Goal: Task Accomplishment & Management: Use online tool/utility

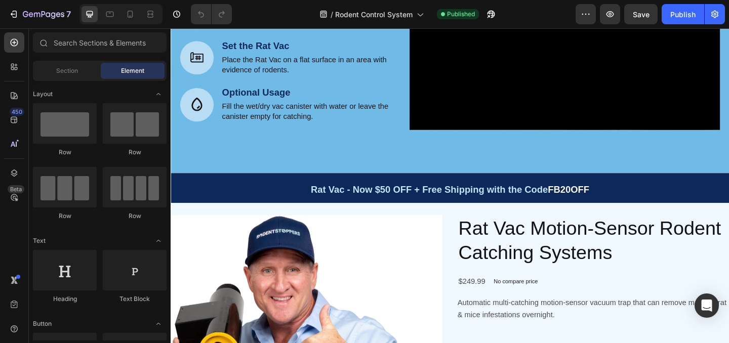
scroll to position [491, 0]
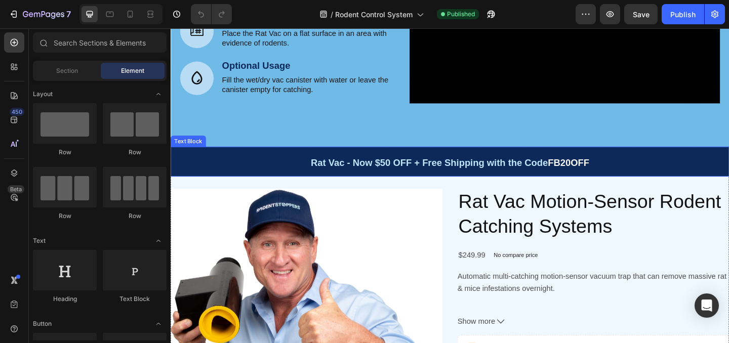
click at [689, 167] on p "Rat Vac - Now $50 OFF + Free Shipping with the Code FB20OFF" at bounding box center [474, 173] width 605 height 30
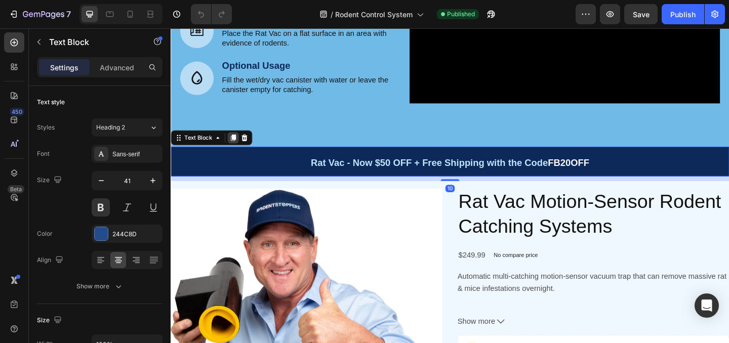
click at [241, 147] on icon at bounding box center [239, 147] width 6 height 7
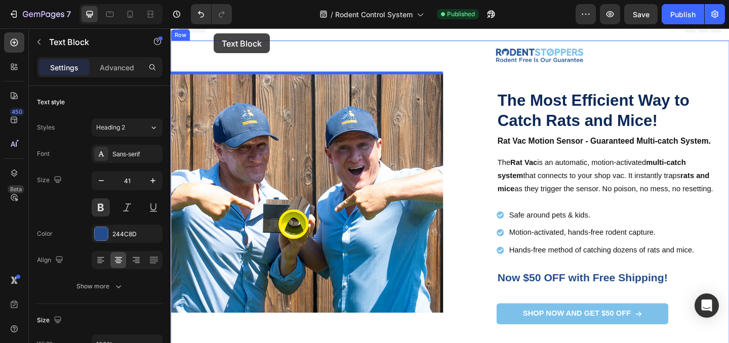
scroll to position [0, 0]
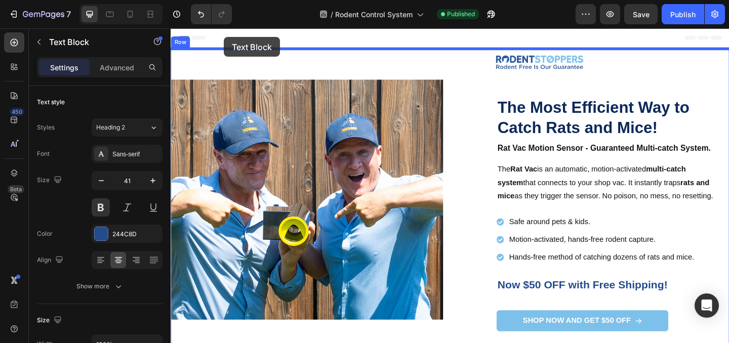
drag, startPoint x: 203, startPoint y: 238, endPoint x: 229, endPoint y: 40, distance: 200.0
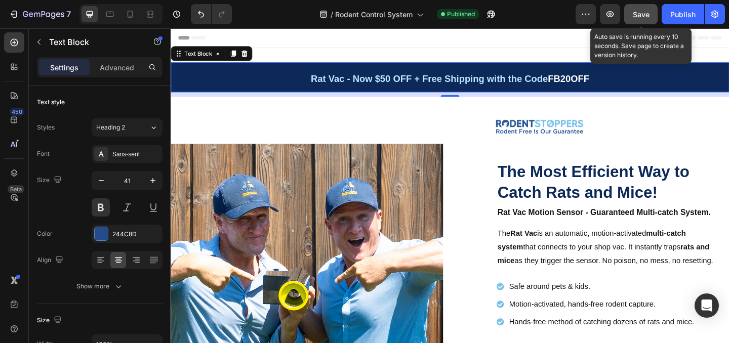
click at [641, 18] on span "Save" at bounding box center [641, 14] width 17 height 9
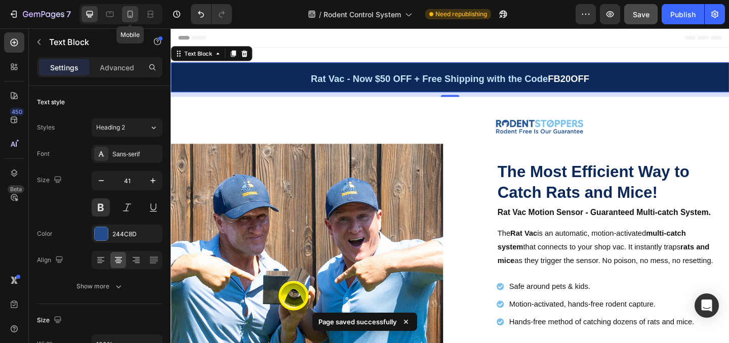
click at [132, 14] on icon at bounding box center [130, 14] width 10 height 10
type input "32"
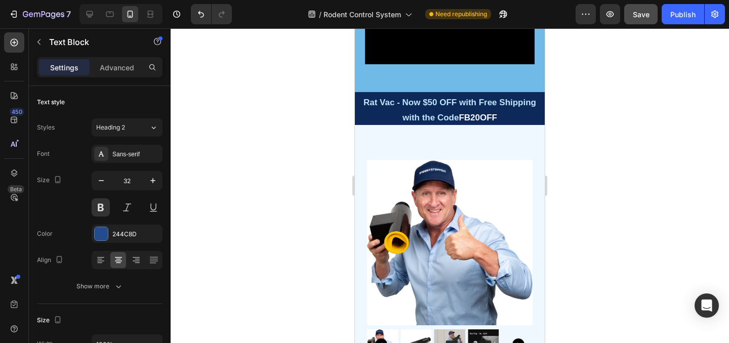
scroll to position [787, 0]
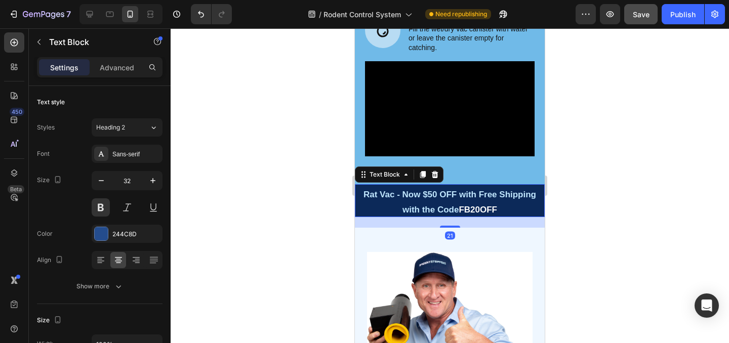
click at [535, 205] on p "Rat Vac - Now $50 OFF with Free Shipping with the Code FB20OFF" at bounding box center [450, 200] width 188 height 30
click at [422, 172] on icon at bounding box center [423, 174] width 6 height 7
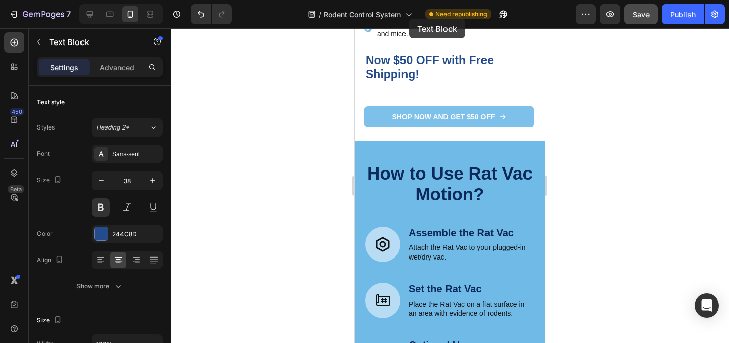
scroll to position [324, 0]
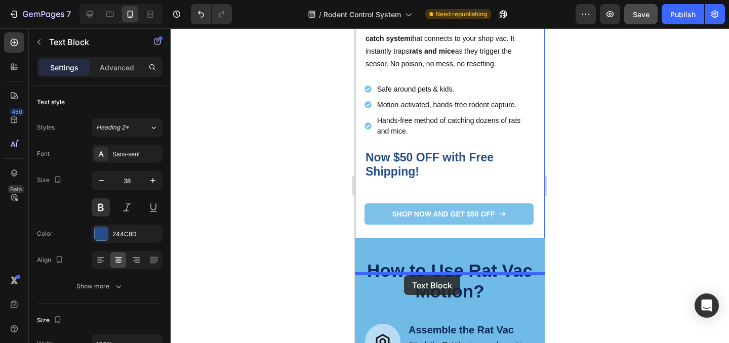
drag, startPoint x: 394, startPoint y: 220, endPoint x: 404, endPoint y: 275, distance: 55.6
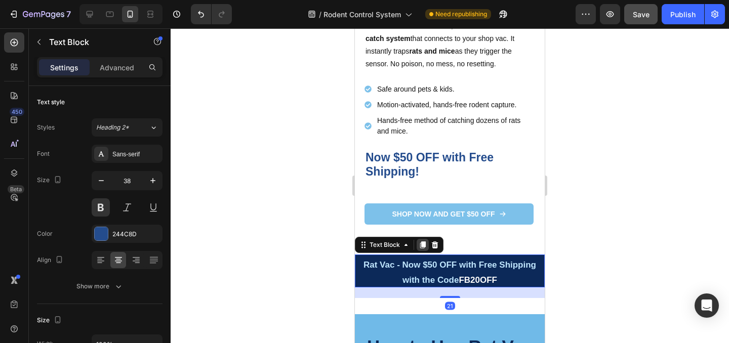
click at [420, 249] on icon at bounding box center [423, 245] width 8 height 8
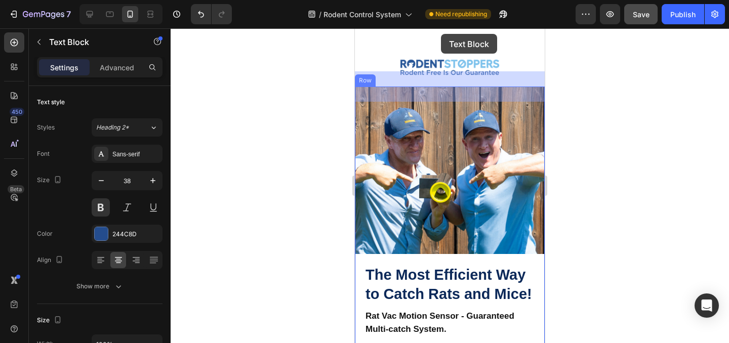
scroll to position [0, 0]
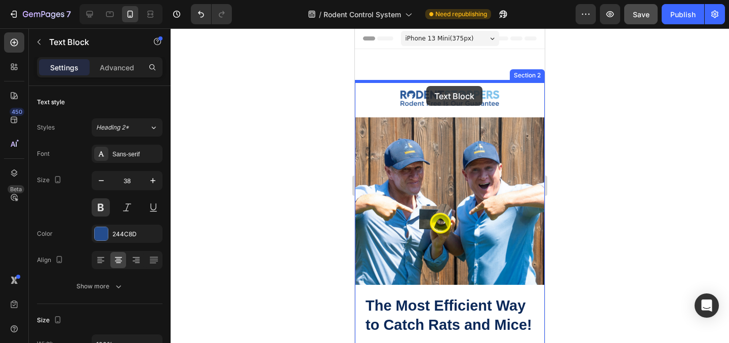
drag, startPoint x: 398, startPoint y: 170, endPoint x: 426, endPoint y: 86, distance: 88.5
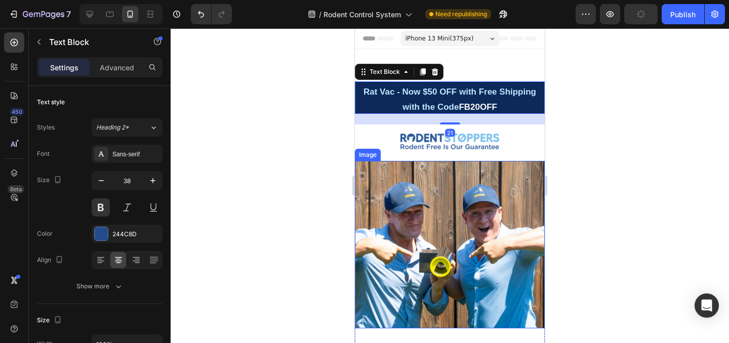
click at [583, 216] on div at bounding box center [450, 185] width 558 height 315
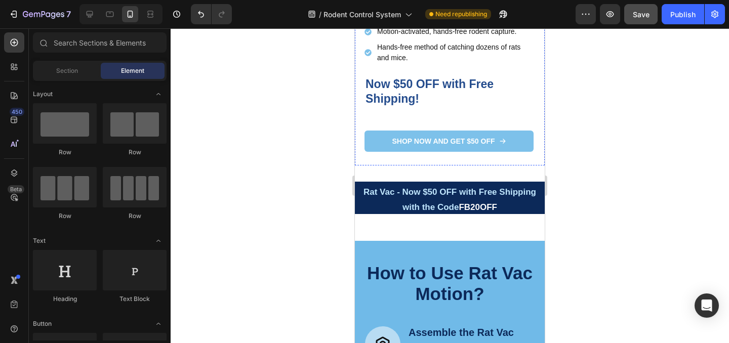
scroll to position [494, 0]
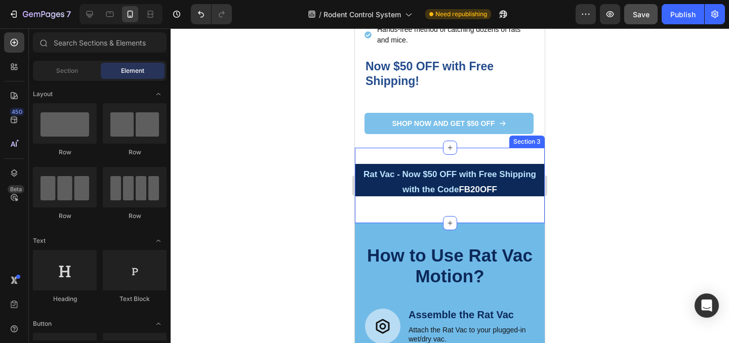
click at [510, 214] on div "Rat Vac - Now $50 OFF with Free Shipping with the Code FB20OFF Text Block Secti…" at bounding box center [450, 185] width 190 height 75
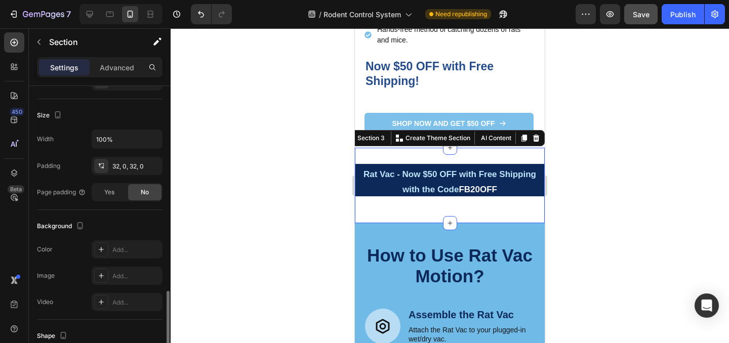
scroll to position [305, 0]
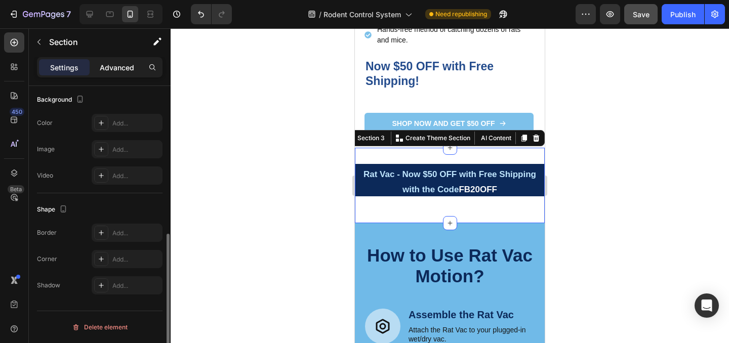
click at [113, 68] on p "Advanced" at bounding box center [117, 67] width 34 height 11
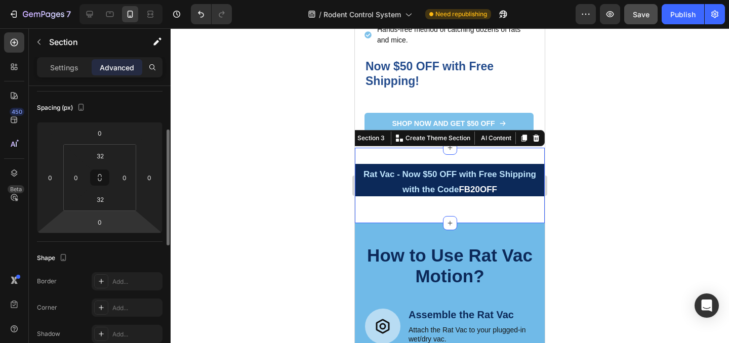
scroll to position [101, 0]
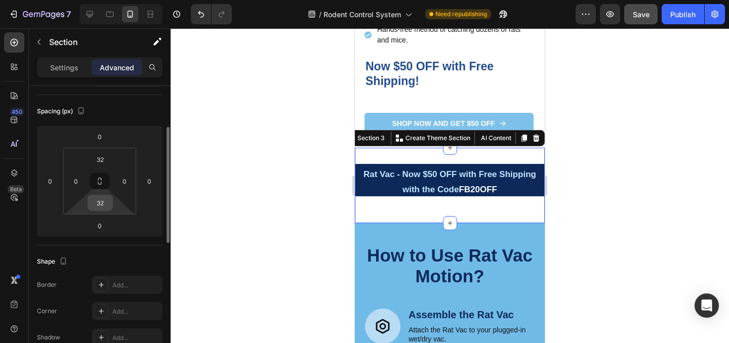
click at [104, 205] on input "32" at bounding box center [100, 202] width 20 height 15
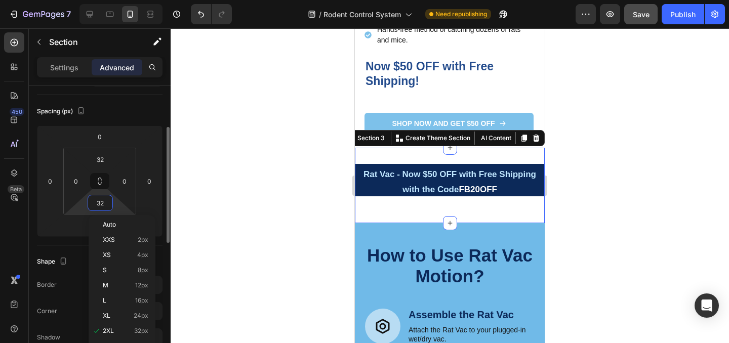
type input "-"
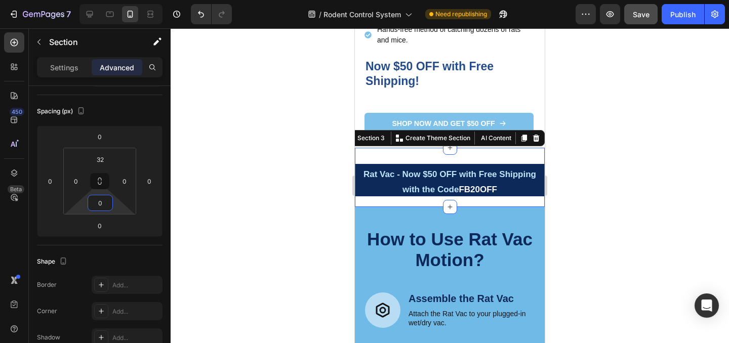
type input "0"
click at [475, 204] on div "Rat Vac - Now $50 OFF with Free Shipping with the Code FB20OFF Text Block" at bounding box center [450, 185] width 190 height 43
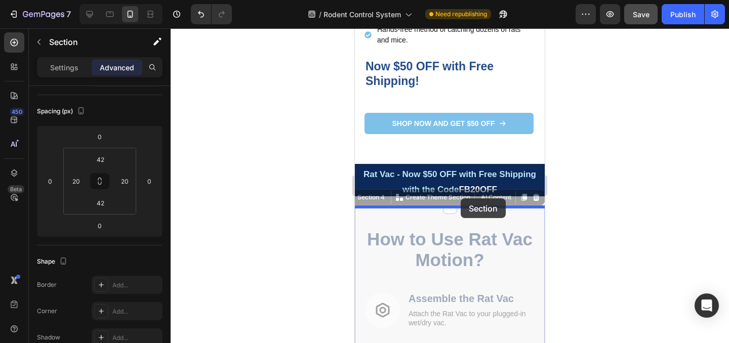
drag, startPoint x: 461, startPoint y: 208, endPoint x: 461, endPoint y: 198, distance: 9.6
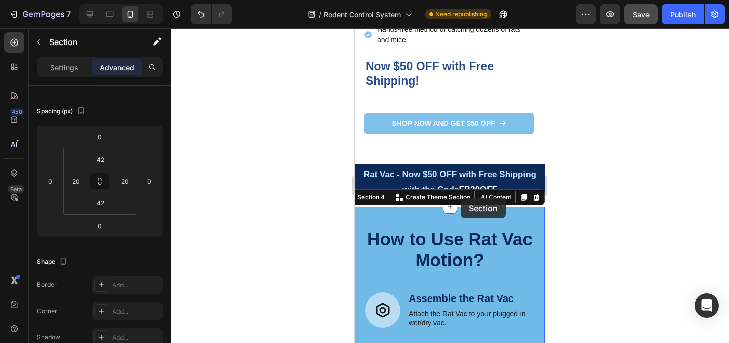
click at [461, 198] on p "Create Theme Section" at bounding box center [437, 197] width 65 height 9
click at [601, 218] on div at bounding box center [450, 185] width 558 height 315
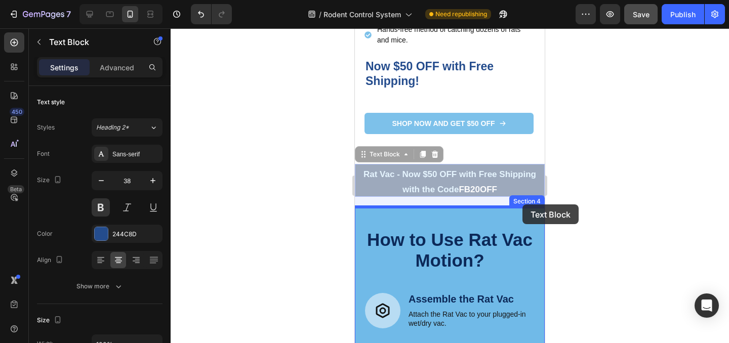
drag, startPoint x: 537, startPoint y: 184, endPoint x: 522, endPoint y: 204, distance: 25.4
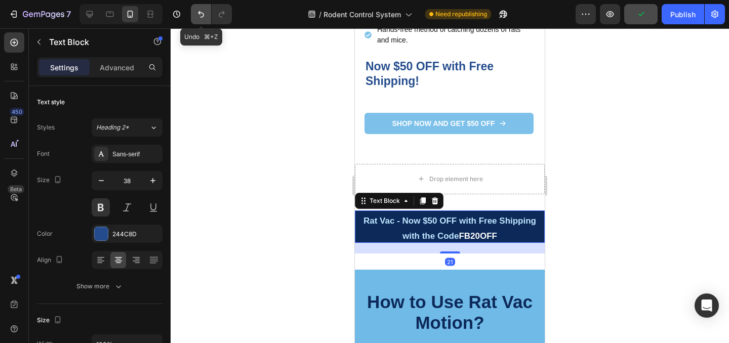
click at [200, 10] on icon "Undo/Redo" at bounding box center [201, 14] width 10 height 10
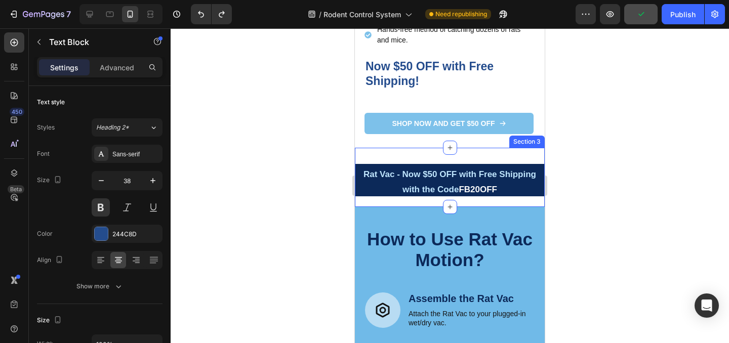
click at [488, 200] on div "Rat Vac - Now $50 OFF with Free Shipping with the Code FB20OFF Text Block" at bounding box center [450, 185] width 190 height 43
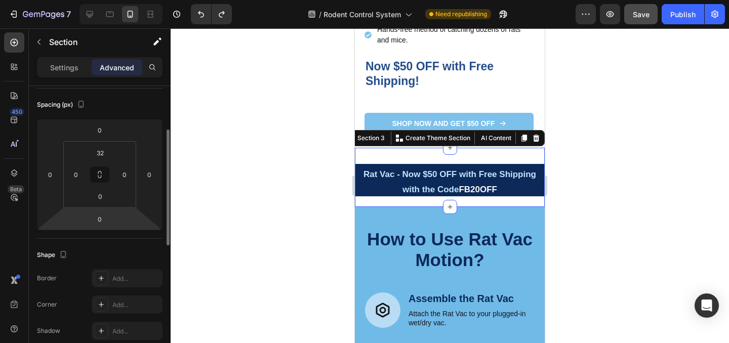
scroll to position [113, 0]
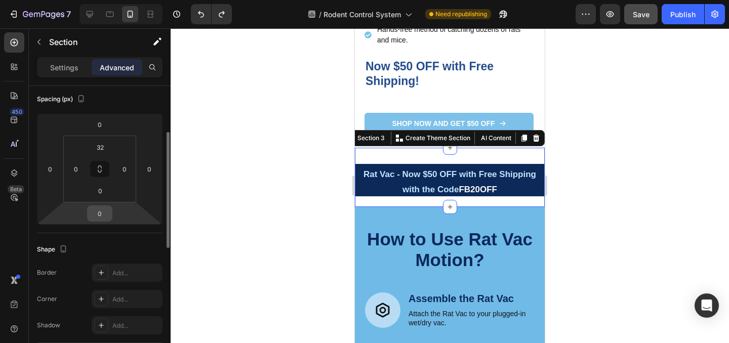
click at [106, 216] on input "0" at bounding box center [100, 213] width 20 height 15
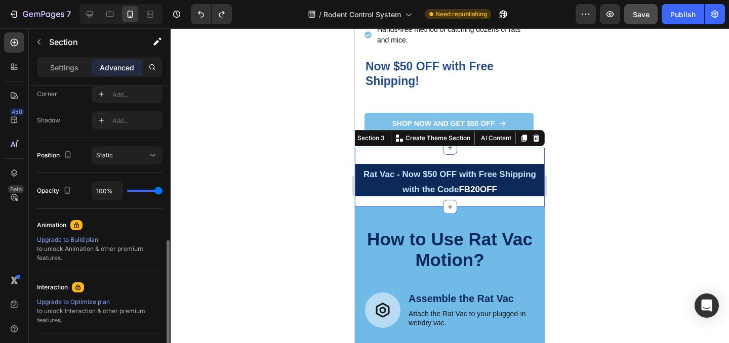
scroll to position [417, 0]
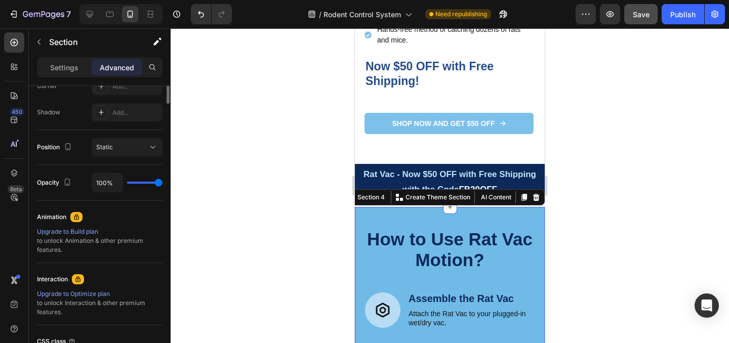
scroll to position [99, 0]
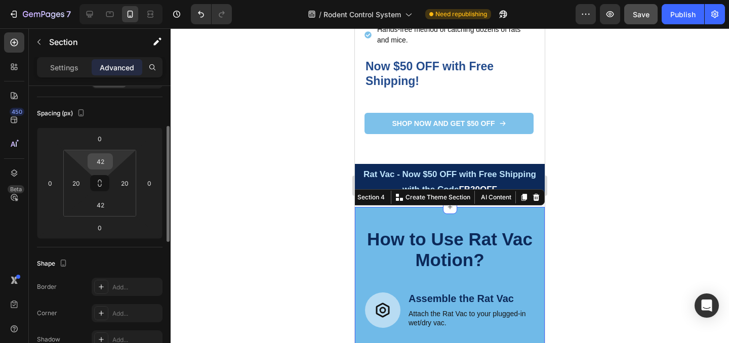
click at [105, 162] on input "42" at bounding box center [100, 161] width 20 height 15
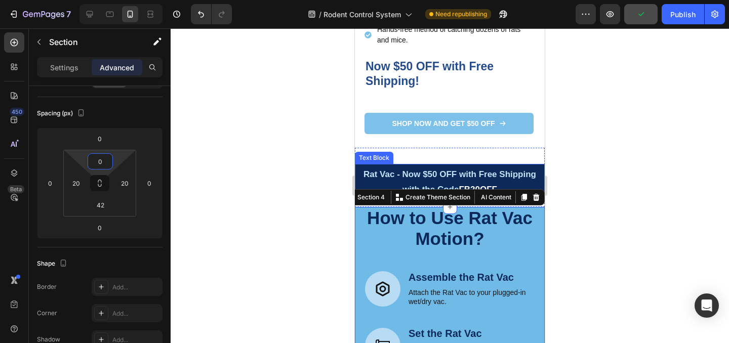
type input "0"
click at [574, 209] on div at bounding box center [450, 185] width 558 height 315
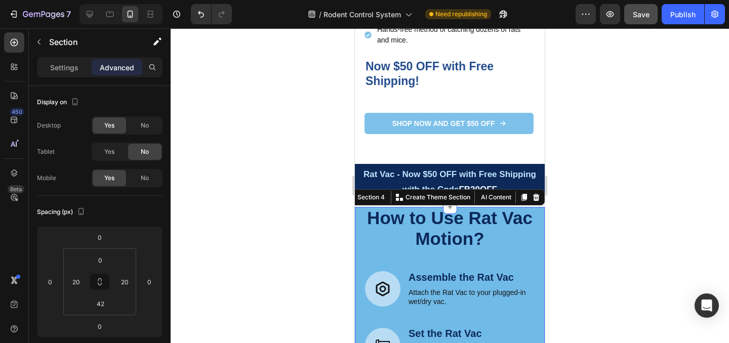
click at [571, 215] on div at bounding box center [450, 185] width 558 height 315
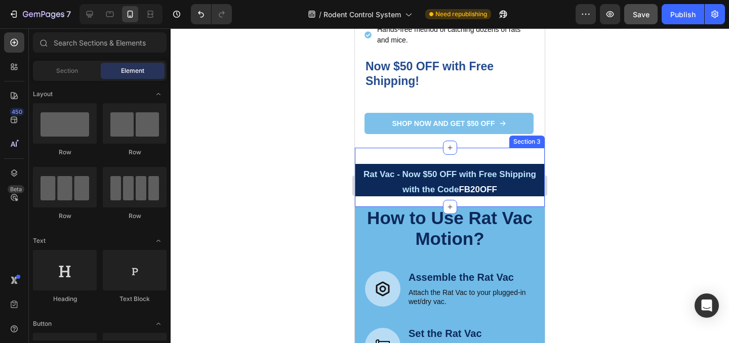
click at [536, 199] on div "Rat Vac - Now $50 OFF with Free Shipping with the Code FB20OFF Text Block" at bounding box center [450, 185] width 190 height 43
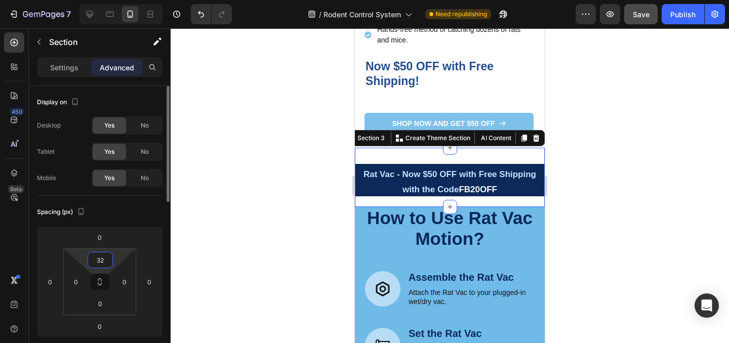
click at [103, 263] on input "32" at bounding box center [100, 260] width 20 height 15
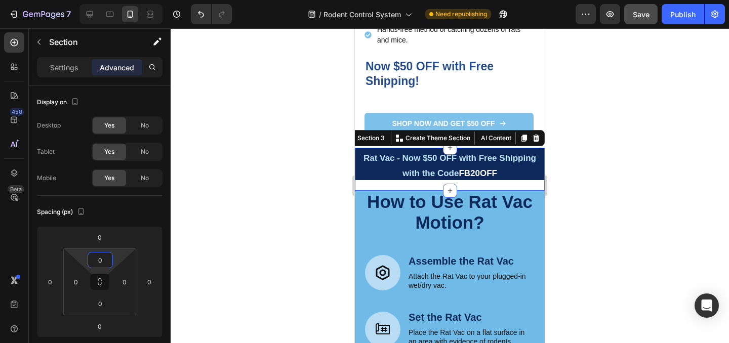
type input "32"
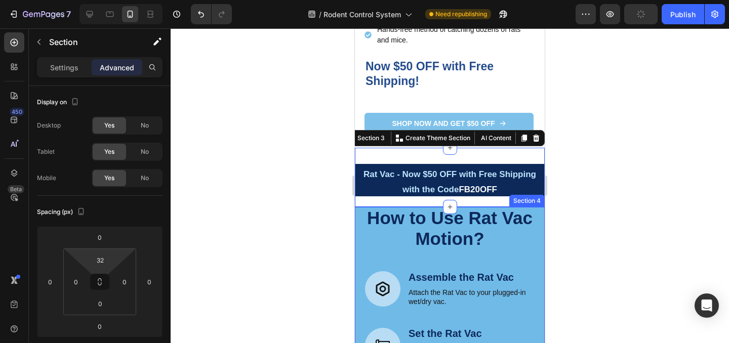
click at [590, 255] on div at bounding box center [450, 185] width 558 height 315
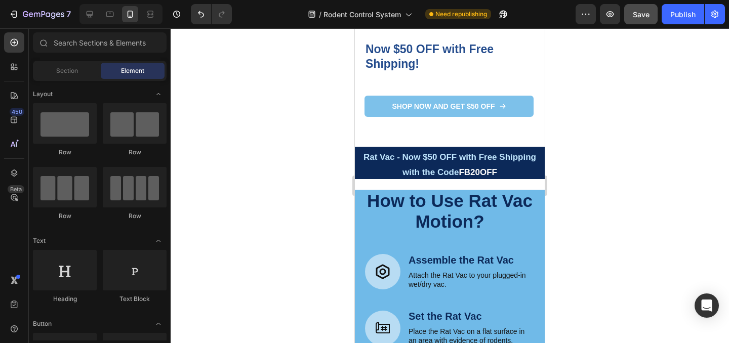
scroll to position [474, 0]
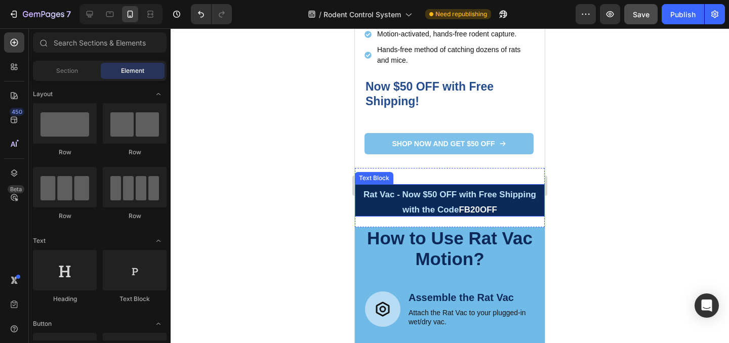
click at [535, 185] on p "Rat Vac - Now $50 OFF with Free Shipping with the Code FB20OFF" at bounding box center [450, 200] width 188 height 30
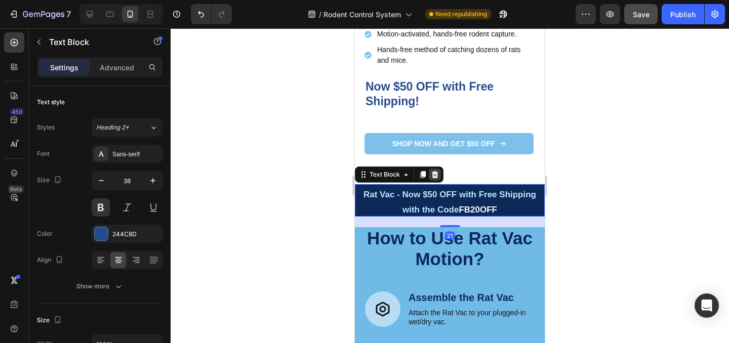
click at [440, 174] on div at bounding box center [435, 175] width 12 height 12
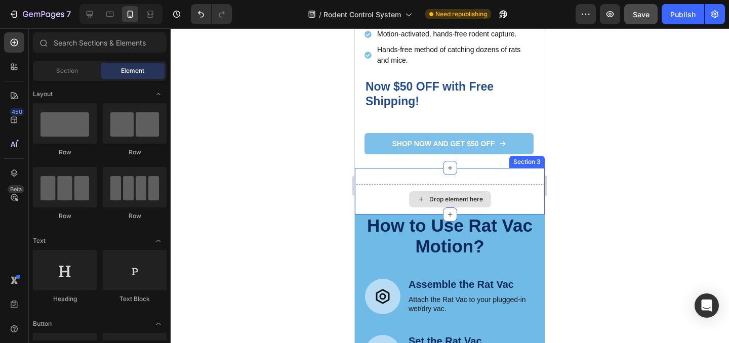
click at [516, 194] on div "Drop element here" at bounding box center [450, 199] width 190 height 30
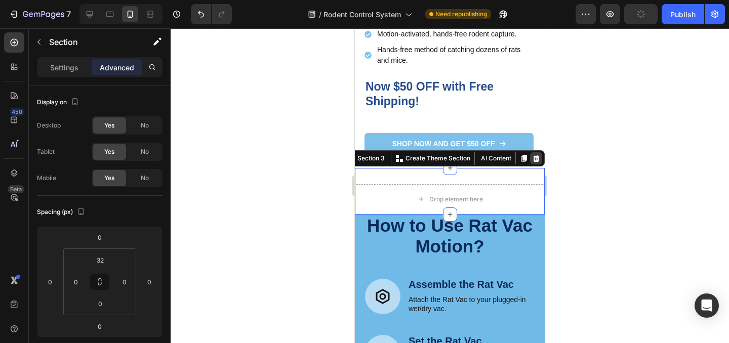
click at [540, 157] on div at bounding box center [536, 158] width 12 height 12
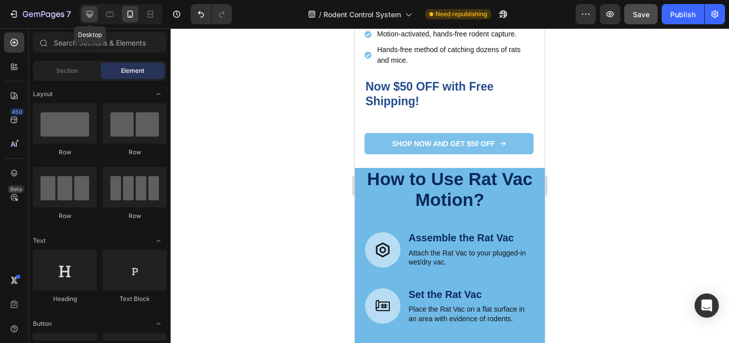
click at [88, 14] on icon at bounding box center [90, 14] width 7 height 7
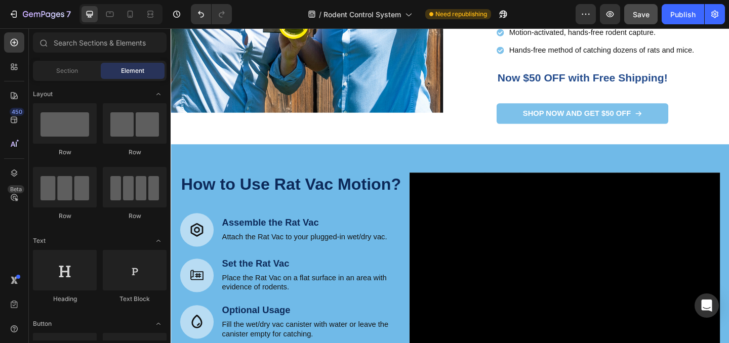
scroll to position [485, 0]
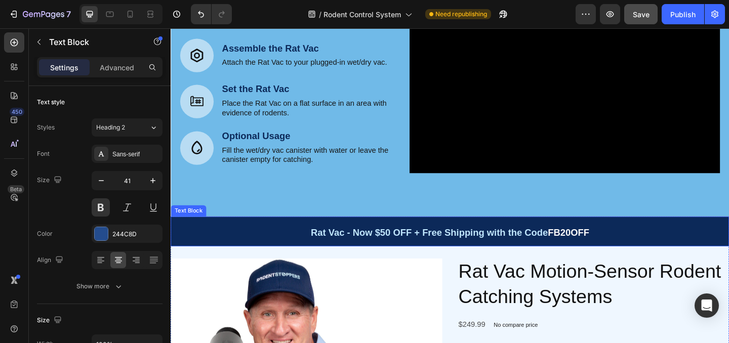
click at [728, 245] on p "Rat Vac - Now $50 OFF + Free Shipping with the Code FB20OFF" at bounding box center [474, 249] width 605 height 30
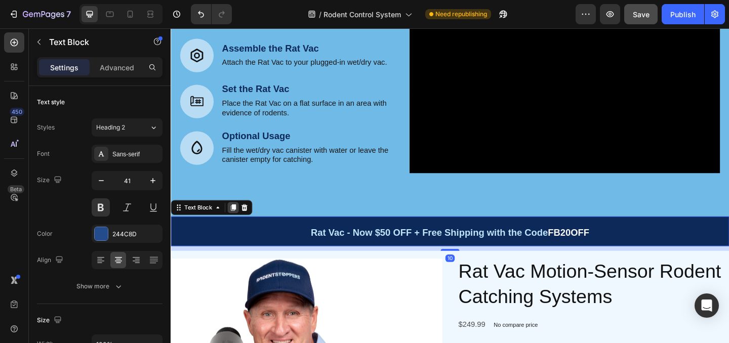
click at [237, 224] on icon at bounding box center [239, 223] width 6 height 7
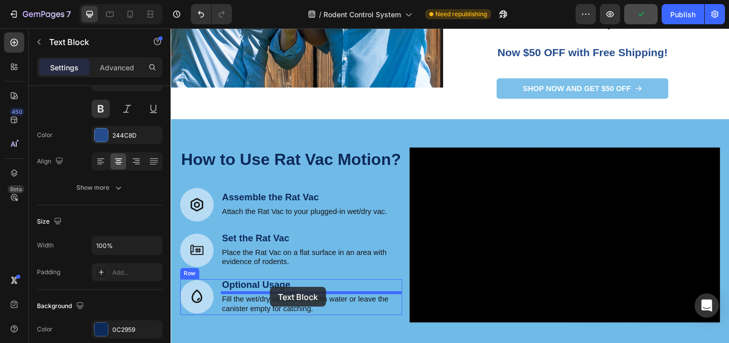
scroll to position [325, 0]
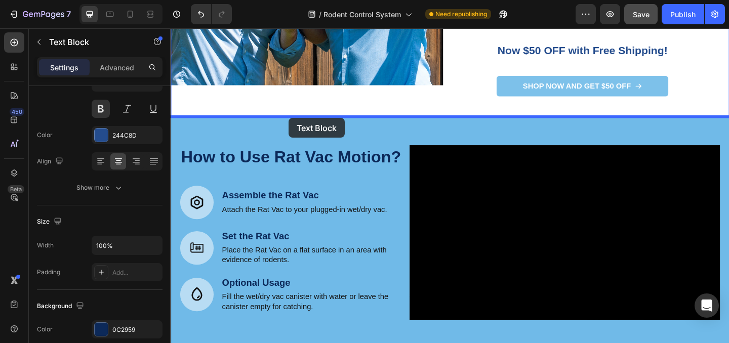
drag, startPoint x: 210, startPoint y: 264, endPoint x: 299, endPoint y: 126, distance: 164.0
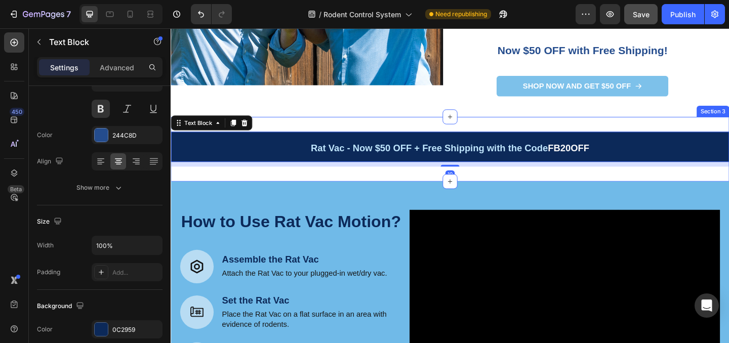
click at [366, 192] on div "Rat Vac - Now $50 OFF + Free Shipping with the Code FB20OFF Text Block 10 Secti…" at bounding box center [474, 159] width 607 height 70
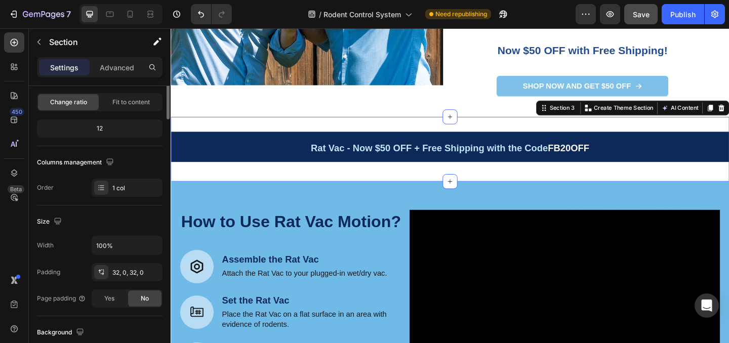
scroll to position [0, 0]
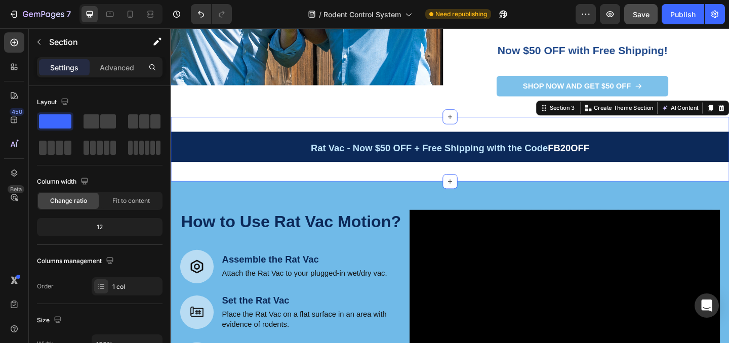
click at [476, 178] on div "Rat Vac - Now $50 OFF + Free Shipping with the Code FB20OFF Text Block" at bounding box center [474, 159] width 607 height 37
click at [474, 171] on p "Rat Vac - Now $50 OFF + Free Shipping with the Code FB20OFF" at bounding box center [474, 157] width 605 height 30
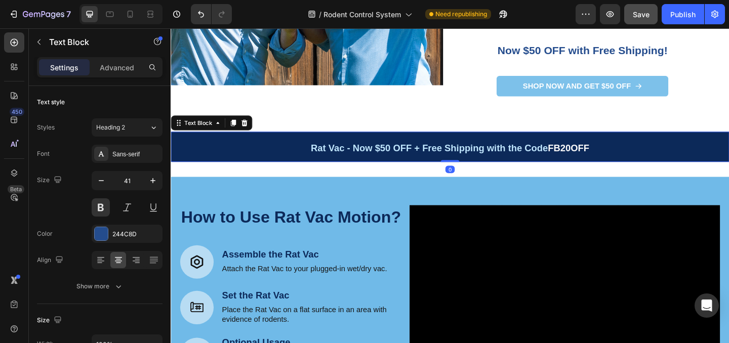
drag, startPoint x: 476, startPoint y: 177, endPoint x: 476, endPoint y: 168, distance: 8.6
click at [476, 168] on div "Rat Vac - Now $50 OFF + Free Shipping with the Code FB20OFF Text Block 0" at bounding box center [474, 157] width 607 height 32
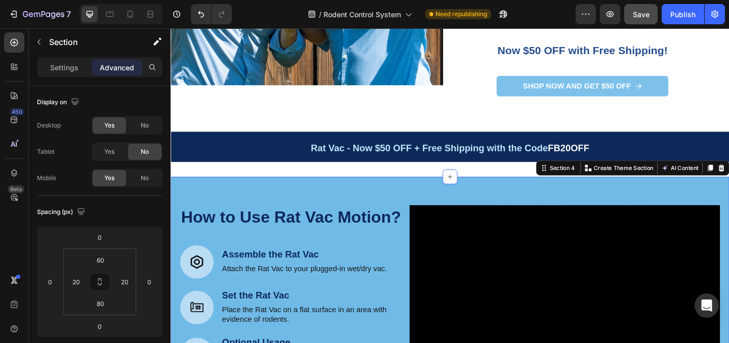
click at [500, 192] on div "How to Use Rat Vac Motion? Heading Icon Assemble the Rat Vac Text Block Attach …" at bounding box center [474, 324] width 607 height 268
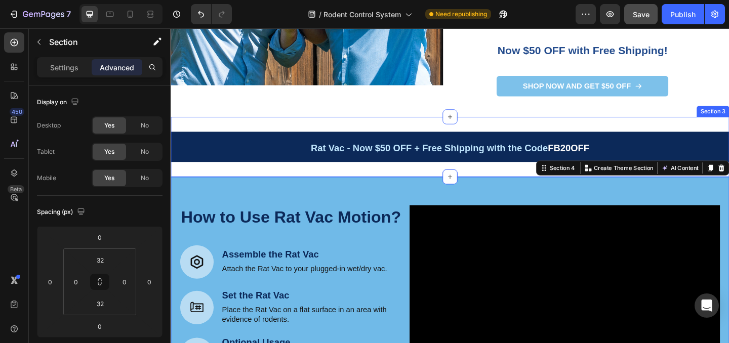
click at [498, 185] on div "Rat Vac - Now $50 OFF + Free Shipping with the Code FB20OFF Text Block Section 3" at bounding box center [474, 156] width 607 height 65
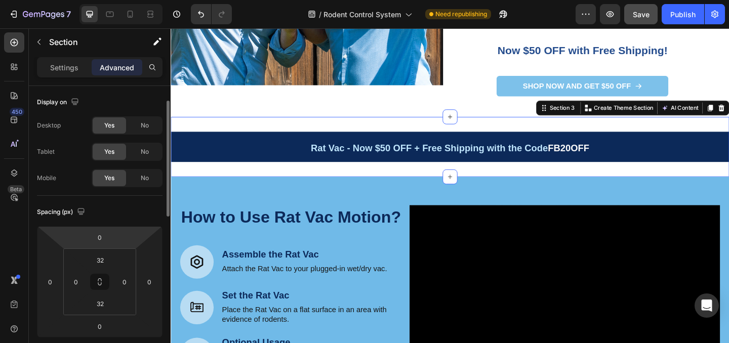
scroll to position [26, 0]
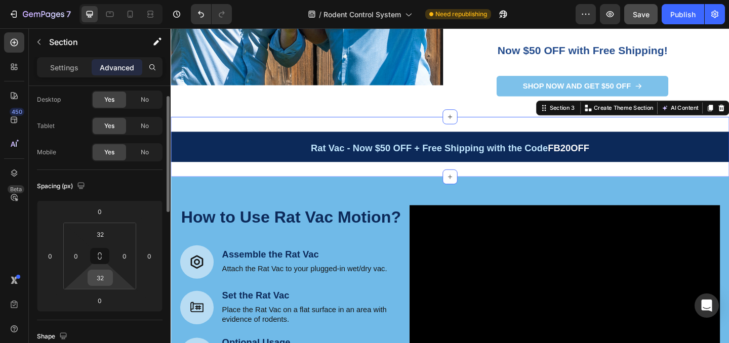
click at [103, 274] on input "32" at bounding box center [100, 277] width 20 height 15
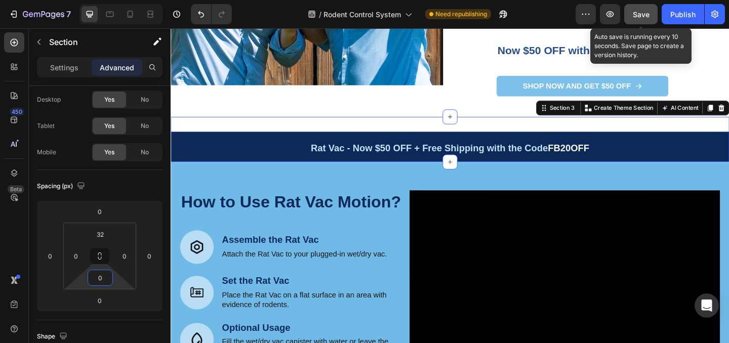
type input "0"
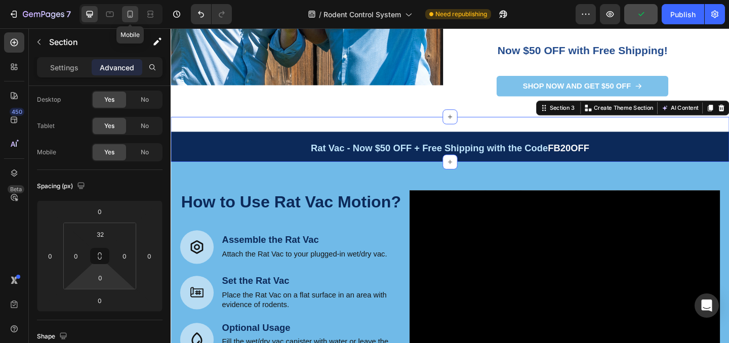
click at [131, 14] on icon at bounding box center [130, 14] width 10 height 10
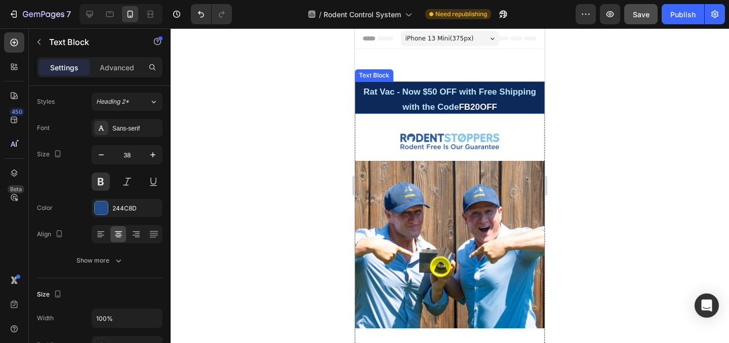
click at [523, 104] on p "Rat Vac - Now $50 OFF with Free Shipping with the Code FB20OFF" at bounding box center [450, 97] width 188 height 30
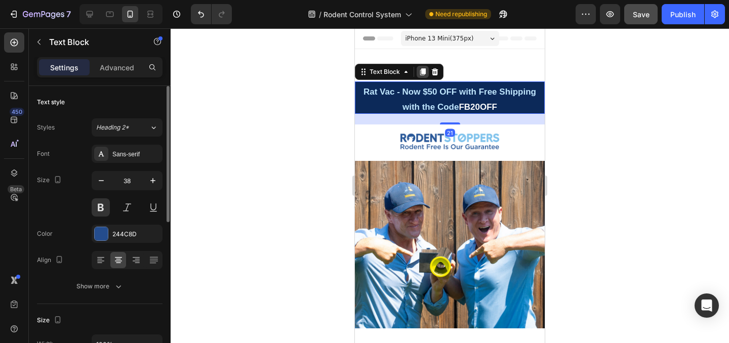
click at [424, 71] on icon at bounding box center [423, 71] width 6 height 7
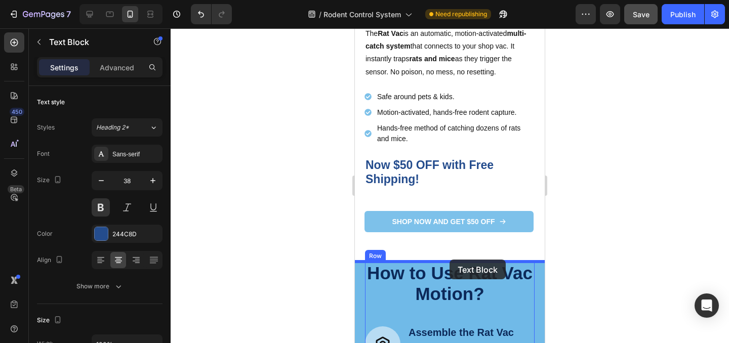
drag, startPoint x: 393, startPoint y: 117, endPoint x: 449, endPoint y: 260, distance: 153.4
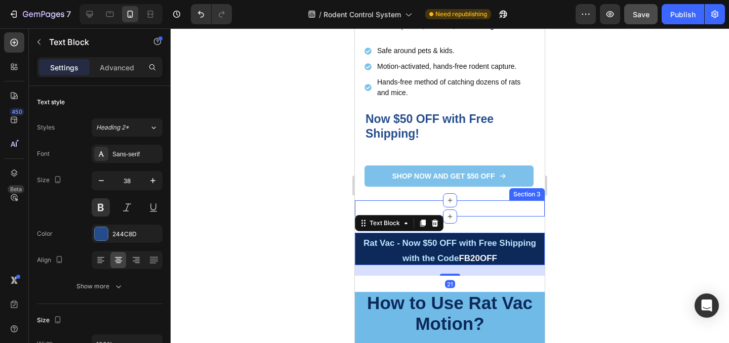
scroll to position [453, 0]
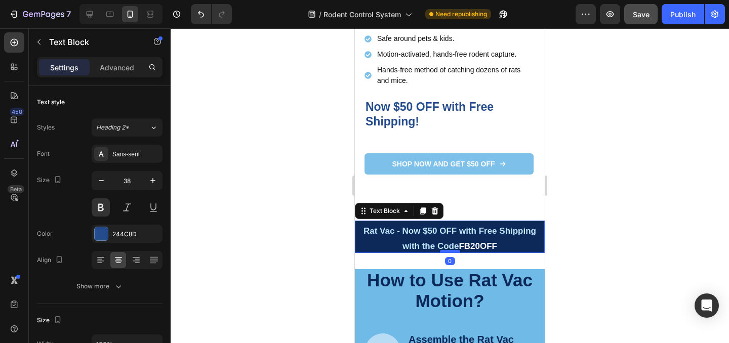
drag, startPoint x: 451, startPoint y: 263, endPoint x: 450, endPoint y: 250, distance: 12.7
click at [450, 250] on div at bounding box center [450, 251] width 20 height 3
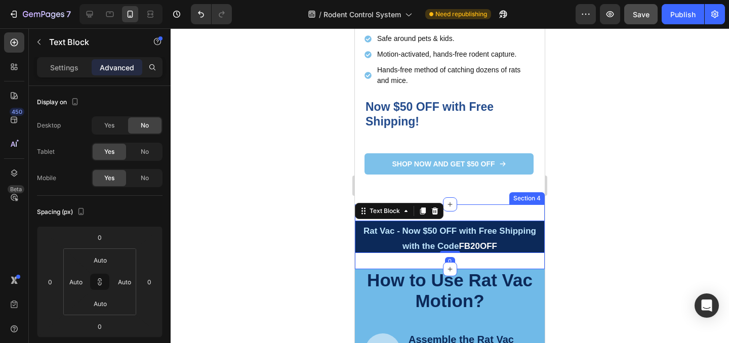
click at [507, 266] on div "Rat Vac - Now $50 OFF with Free Shipping with the Code FB20OFF Text Block 0 Sec…" at bounding box center [450, 236] width 190 height 65
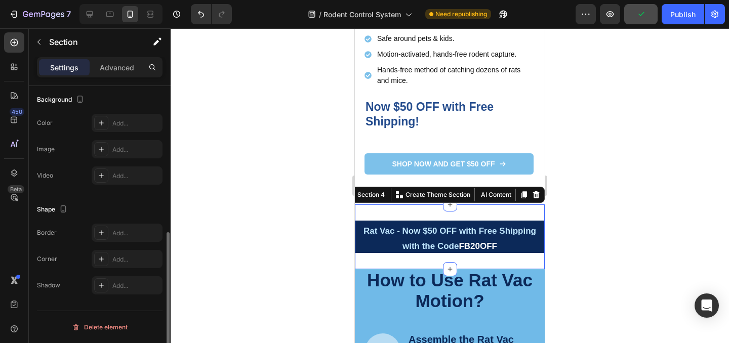
scroll to position [142, 0]
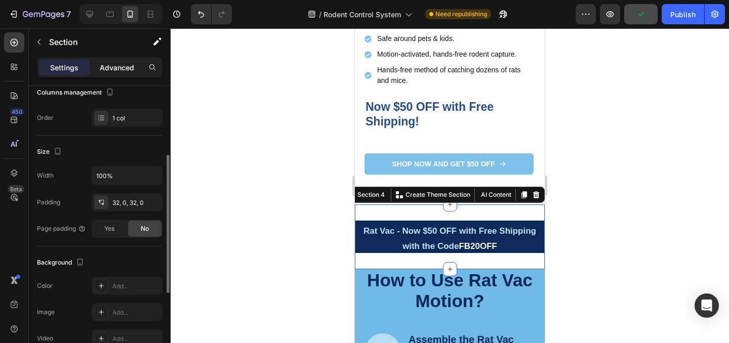
click at [126, 71] on p "Advanced" at bounding box center [117, 67] width 34 height 11
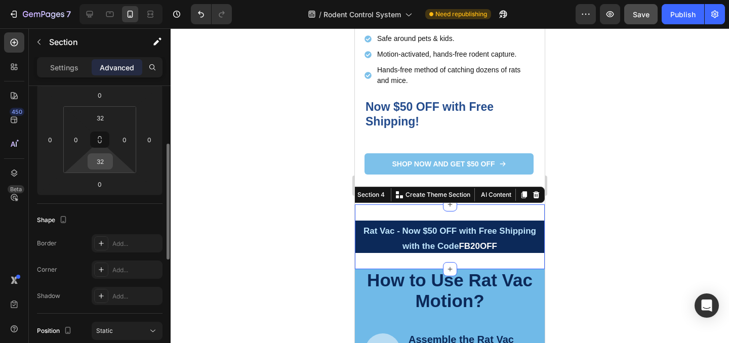
click at [103, 161] on input "32" at bounding box center [100, 161] width 20 height 15
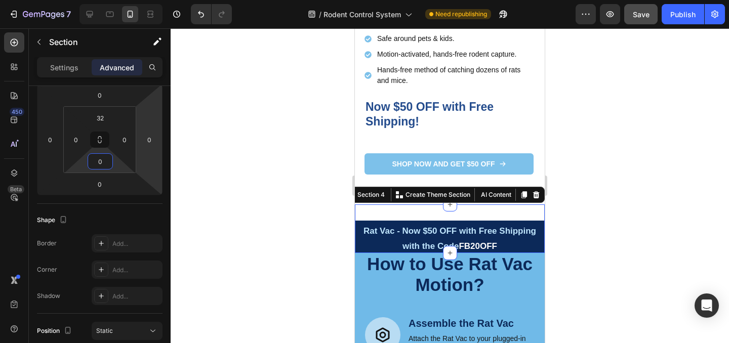
type input "0"
click at [626, 218] on div at bounding box center [450, 185] width 558 height 315
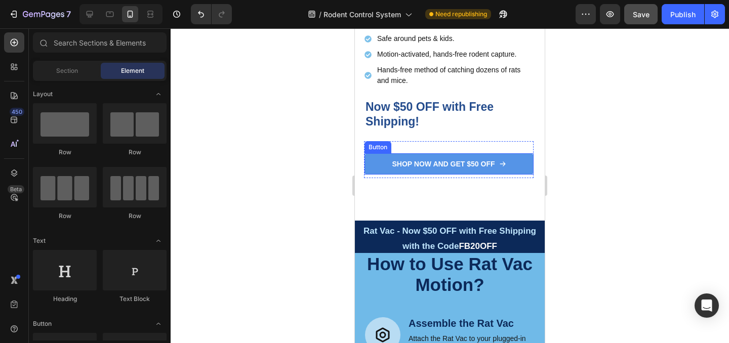
scroll to position [448, 0]
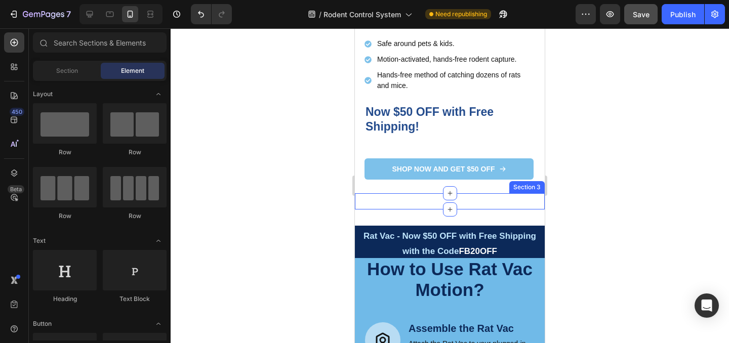
click at [518, 206] on div "Rat Vac - Now $50 OFF + Free Shipping with the Code FB20OFF Text Block Section 3" at bounding box center [450, 201] width 190 height 16
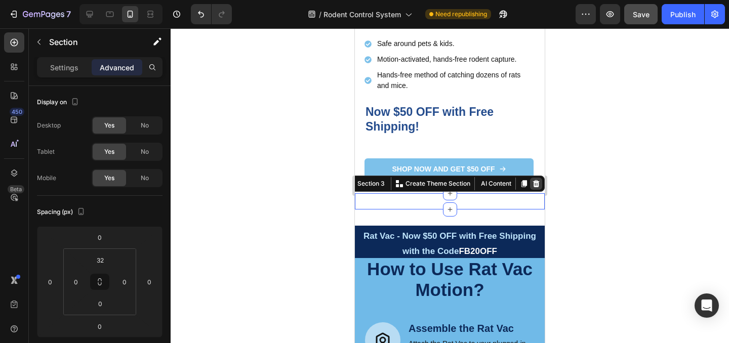
click at [538, 184] on icon at bounding box center [536, 184] width 8 height 8
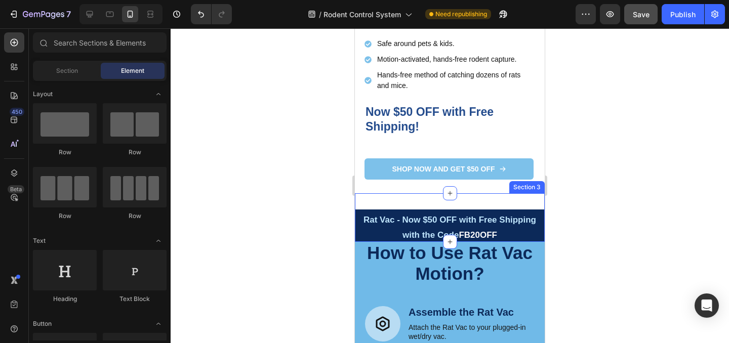
click at [528, 201] on div "Rat Vac - Now $50 OFF with Free Shipping with the Code FB20OFF Text Block Secti…" at bounding box center [450, 217] width 190 height 49
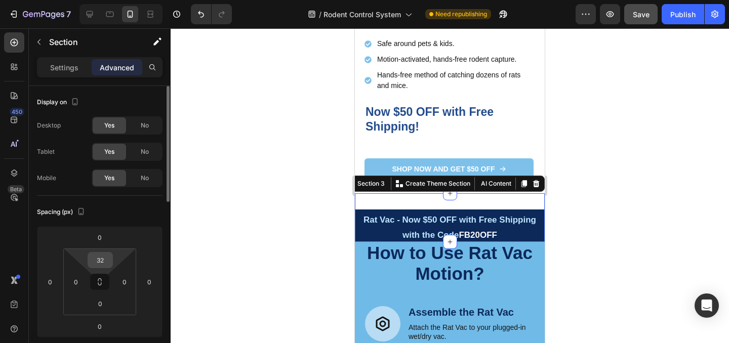
click at [99, 267] on input "32" at bounding box center [100, 260] width 20 height 15
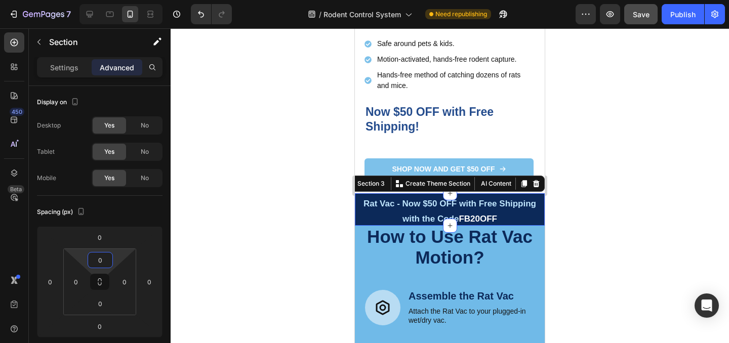
type input "0"
click at [601, 195] on div at bounding box center [450, 185] width 558 height 315
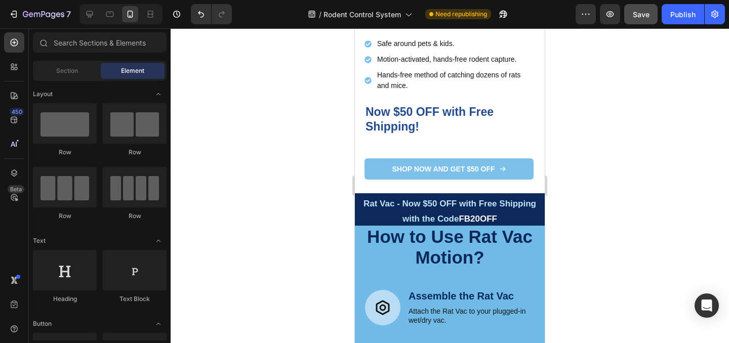
click at [647, 14] on span "Save" at bounding box center [641, 14] width 17 height 9
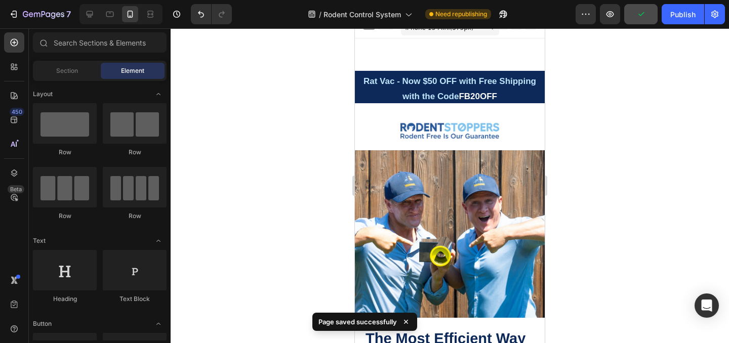
scroll to position [0, 0]
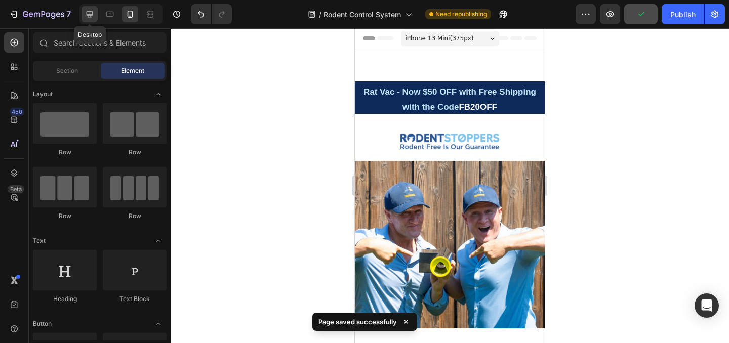
click at [92, 18] on icon at bounding box center [90, 14] width 10 height 10
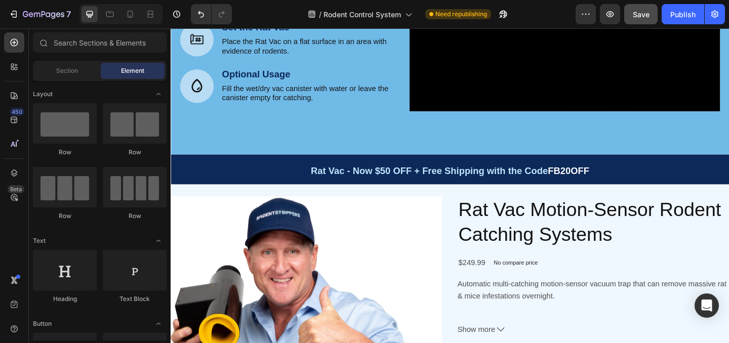
scroll to position [591, 0]
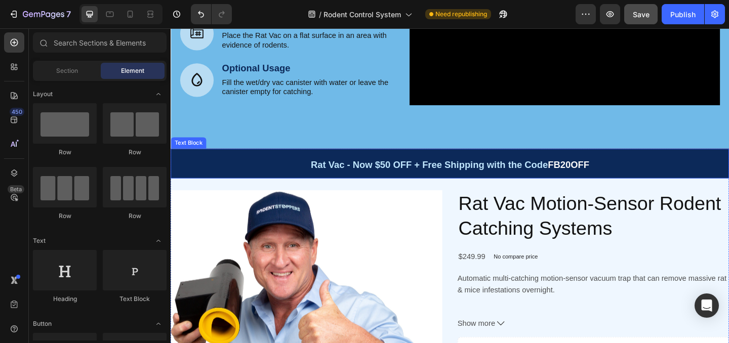
click at [663, 163] on p "Rat Vac - Now $50 OFF + Free Shipping with the Code FB20OFF" at bounding box center [474, 175] width 605 height 30
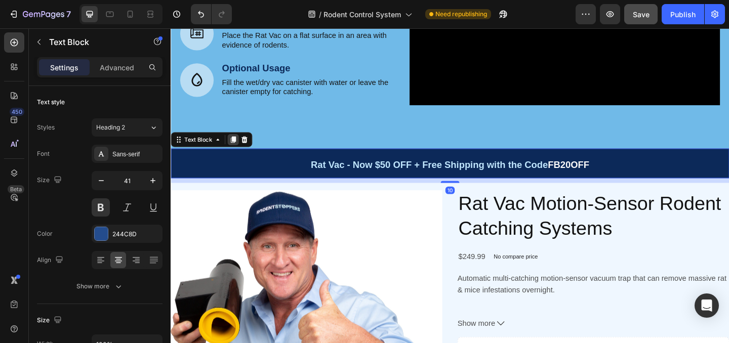
click at [241, 149] on icon at bounding box center [238, 149] width 8 height 8
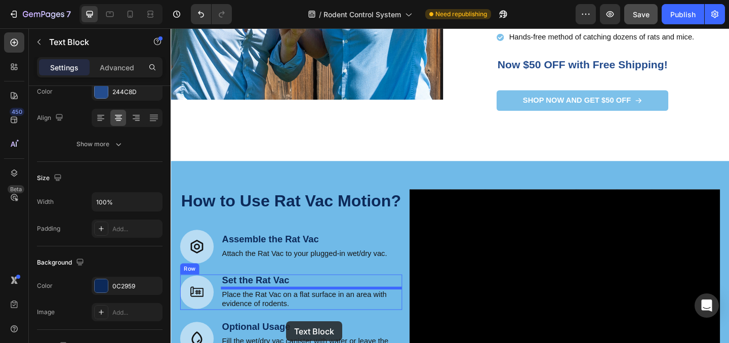
scroll to position [348, 0]
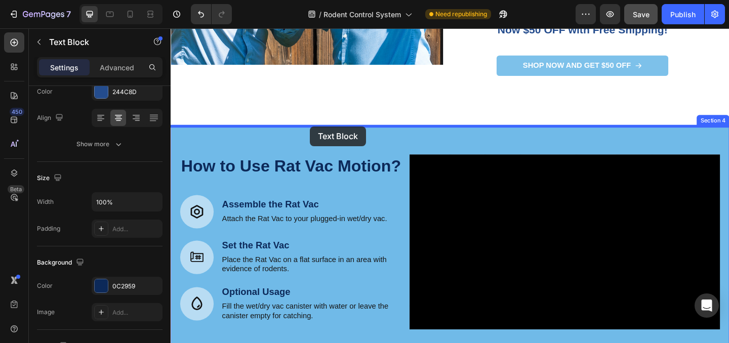
drag, startPoint x: 211, startPoint y: 189, endPoint x: 322, endPoint y: 136, distance: 123.6
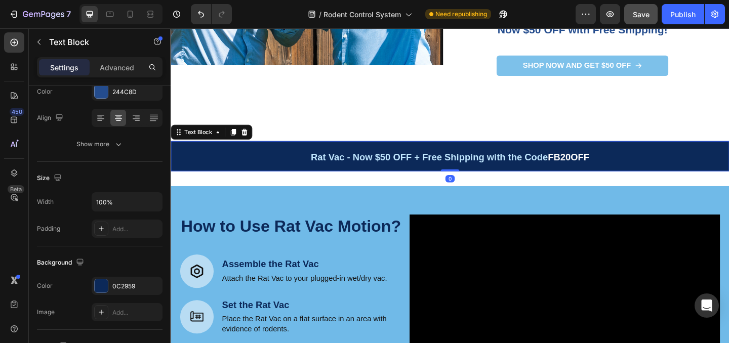
drag, startPoint x: 475, startPoint y: 186, endPoint x: 473, endPoint y: 168, distance: 17.8
click at [473, 168] on div "Rat Vac - Now $50 OFF + Free Shipping with the Code FB20OFF Text Block 0" at bounding box center [474, 167] width 607 height 32
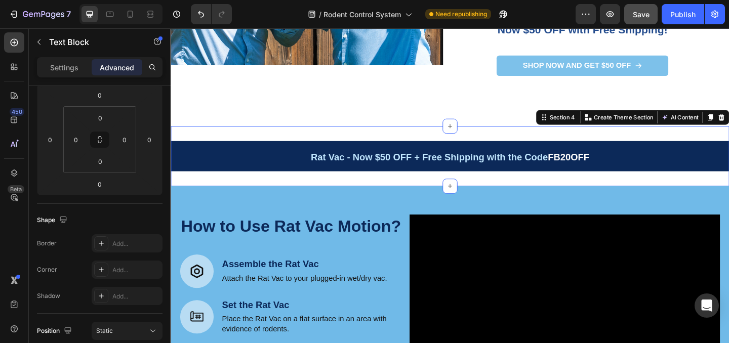
click at [493, 193] on div "Rat Vac - Now $50 OFF + Free Shipping with the Code FB20OFF Text Block Section …" at bounding box center [474, 167] width 607 height 65
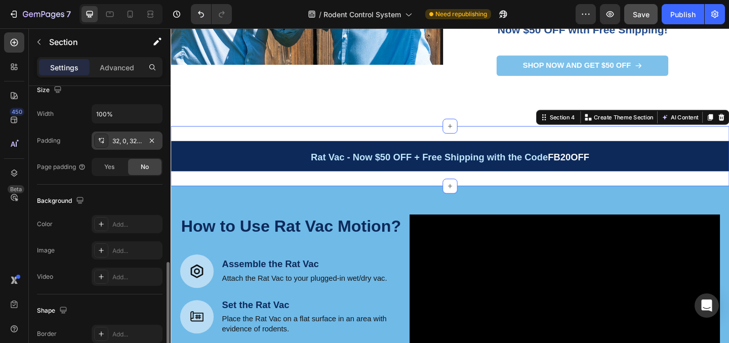
scroll to position [278, 0]
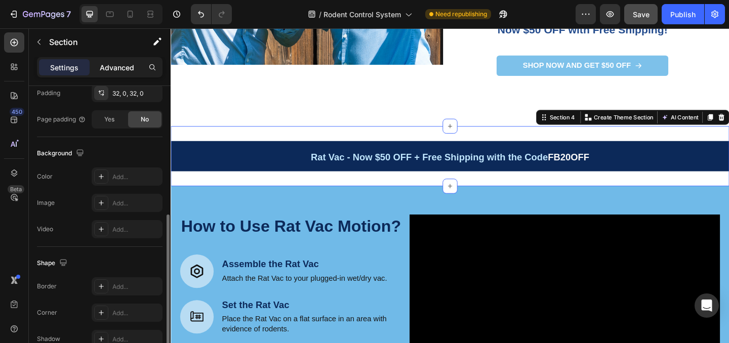
click at [116, 64] on p "Advanced" at bounding box center [117, 67] width 34 height 11
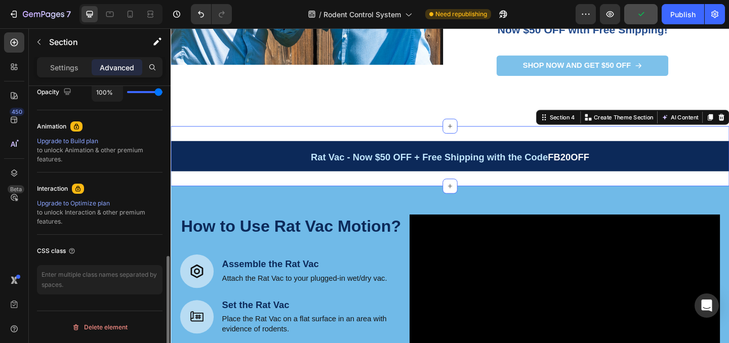
scroll to position [0, 0]
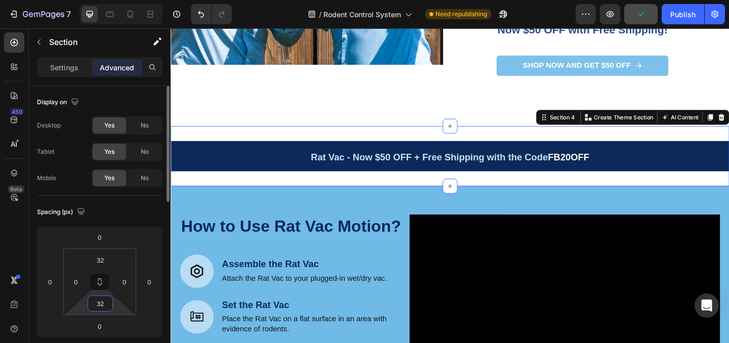
click at [102, 308] on input "32" at bounding box center [100, 303] width 20 height 15
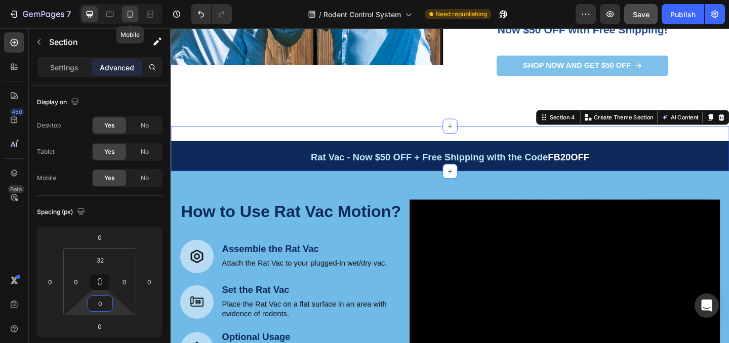
type input "0"
click at [131, 17] on icon at bounding box center [130, 14] width 10 height 10
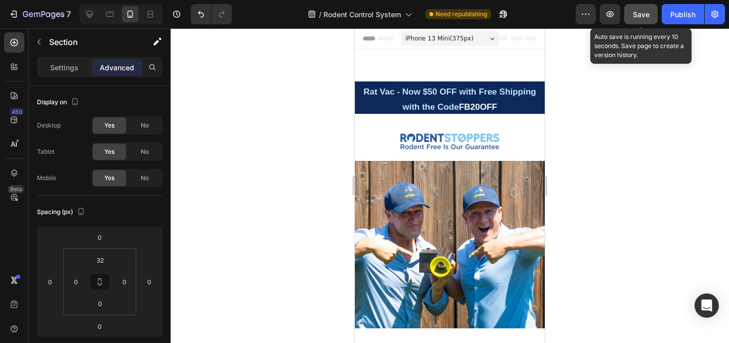
click at [639, 10] on span "Save" at bounding box center [641, 14] width 17 height 9
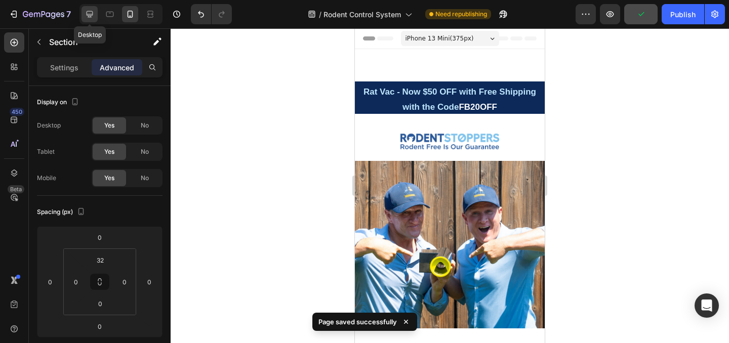
click at [91, 12] on icon at bounding box center [90, 14] width 10 height 10
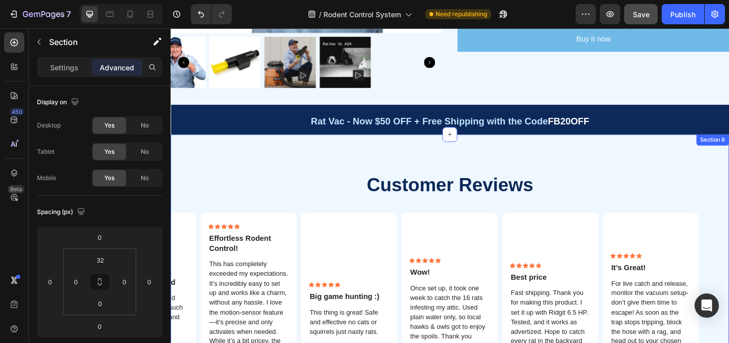
scroll to position [1101, 0]
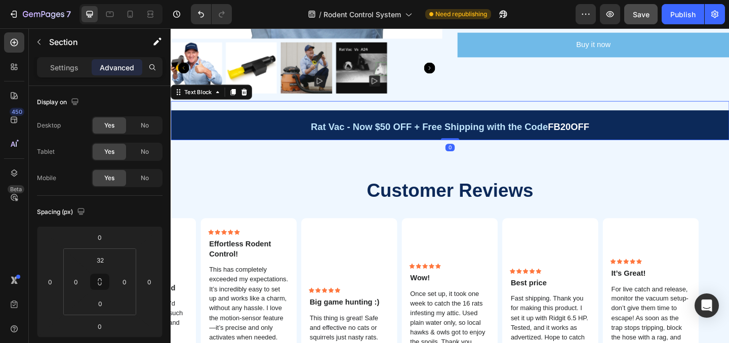
click at [705, 139] on p "Rat Vac - Now $50 OFF + Free Shipping with the Code FB20OFF" at bounding box center [474, 133] width 605 height 30
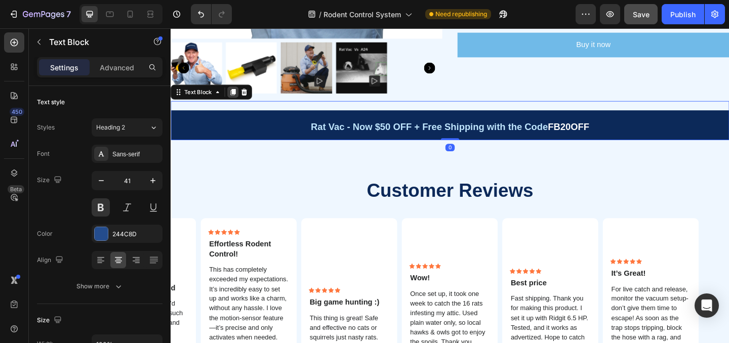
click at [237, 98] on icon at bounding box center [239, 97] width 6 height 7
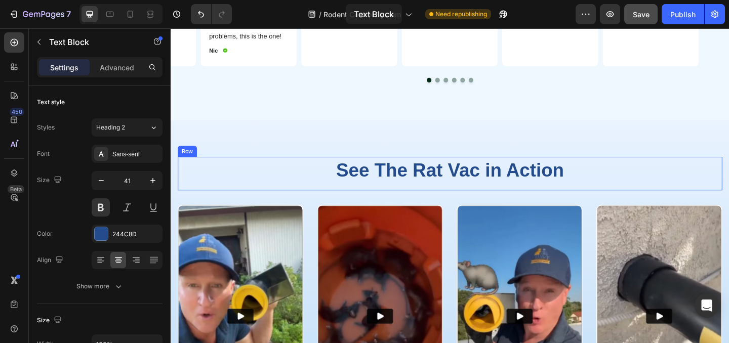
scroll to position [1506, 0]
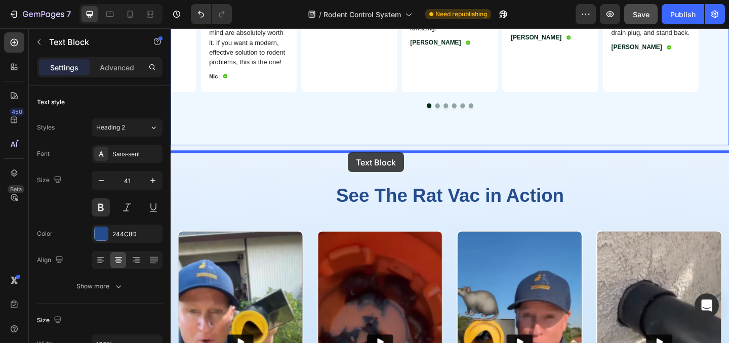
drag, startPoint x: 212, startPoint y: 142, endPoint x: 362, endPoint y: 162, distance: 151.7
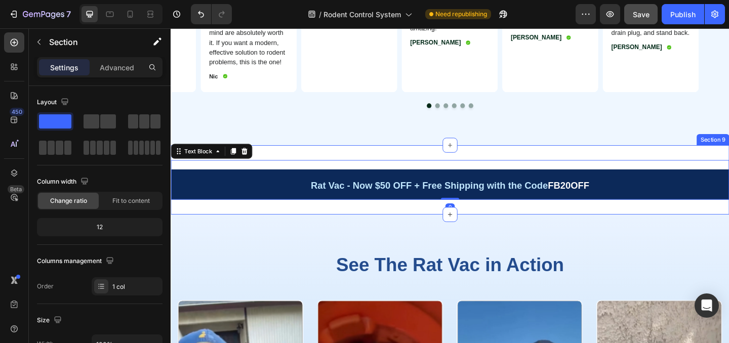
click at [546, 172] on div "Rat Vac - Now $50 OFF + Free Shipping with the Code FB20OFF Text Block 0 Sectio…" at bounding box center [474, 192] width 607 height 75
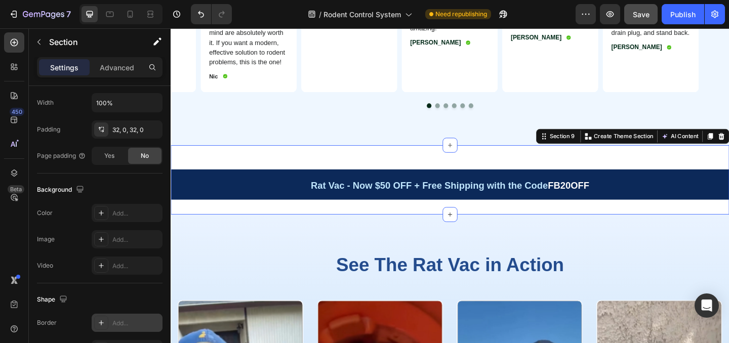
scroll to position [331, 0]
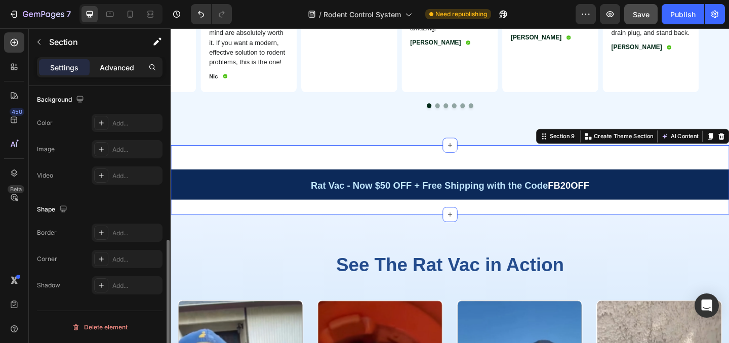
click at [111, 66] on p "Advanced" at bounding box center [117, 67] width 34 height 11
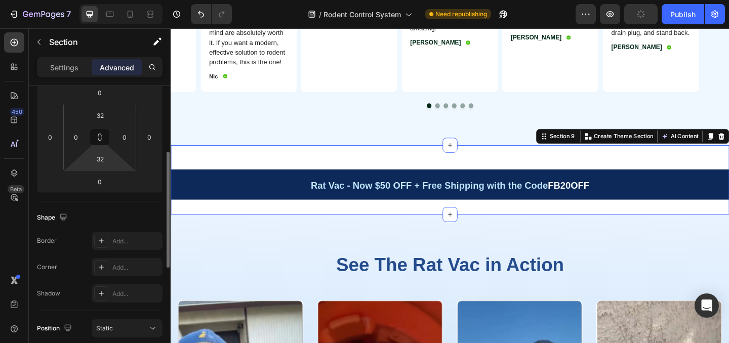
scroll to position [114, 0]
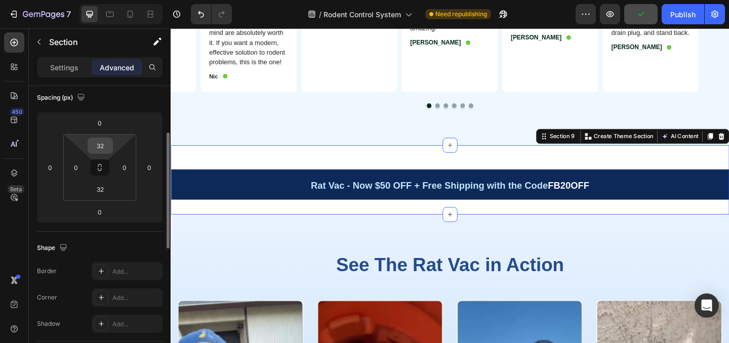
click at [103, 142] on input "32" at bounding box center [100, 145] width 20 height 15
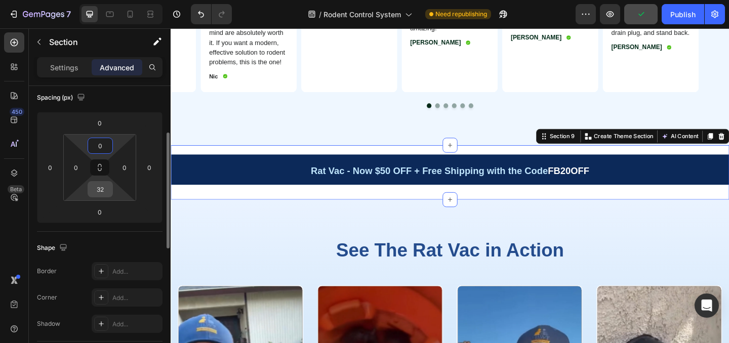
type input "0"
click at [105, 192] on input "32" at bounding box center [100, 189] width 20 height 15
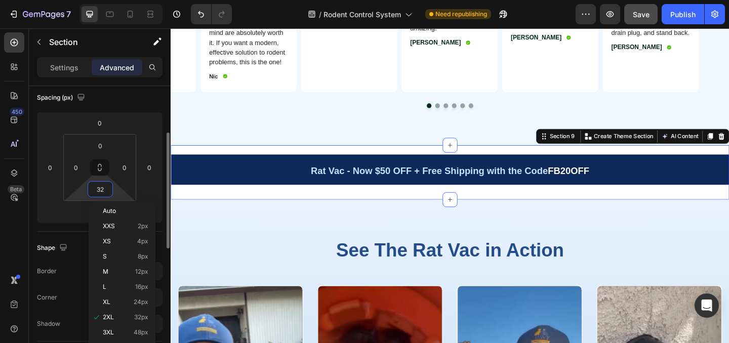
type input "="
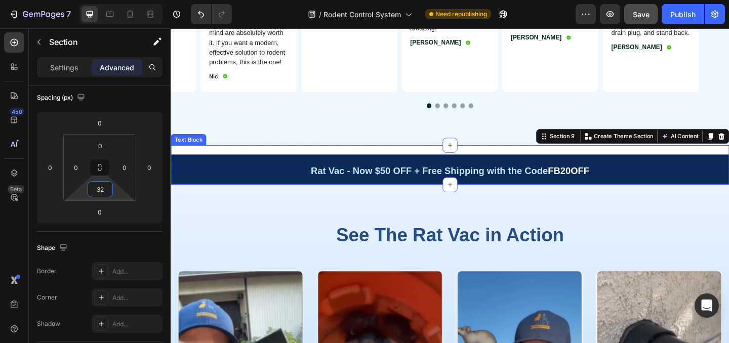
click at [397, 172] on div "Rat Vac - Now $50 OFF + Free Shipping with the Code FB20OFF Text Block" at bounding box center [474, 176] width 607 height 43
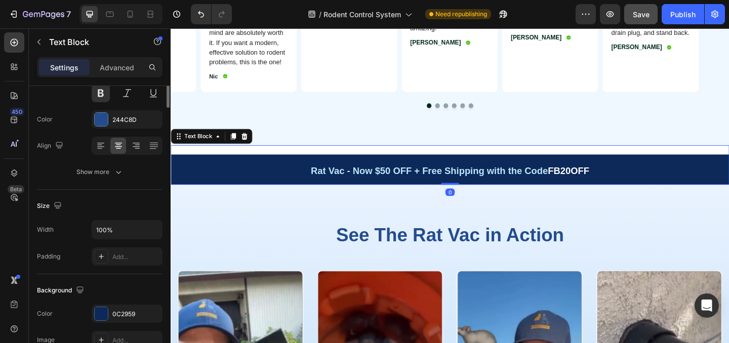
scroll to position [0, 0]
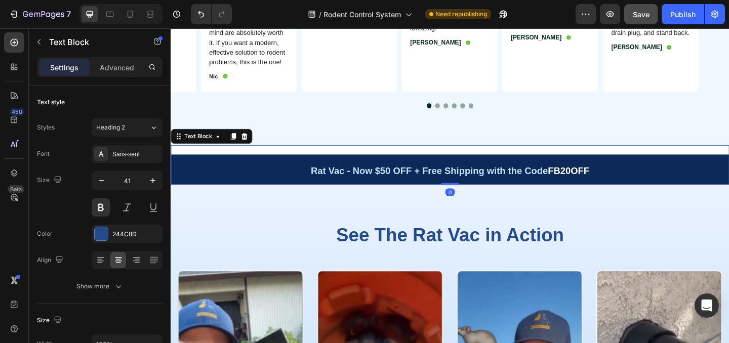
click at [433, 164] on div "Rat Vac - Now $50 OFF + Free Shipping with the Code FB20OFF Text Block 0" at bounding box center [474, 176] width 607 height 43
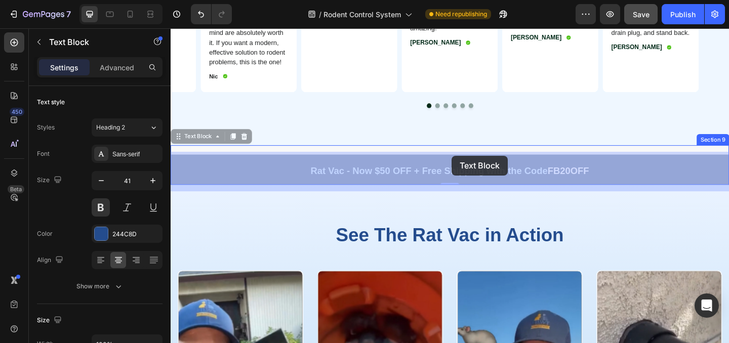
drag, startPoint x: 476, startPoint y: 173, endPoint x: 476, endPoint y: 167, distance: 5.6
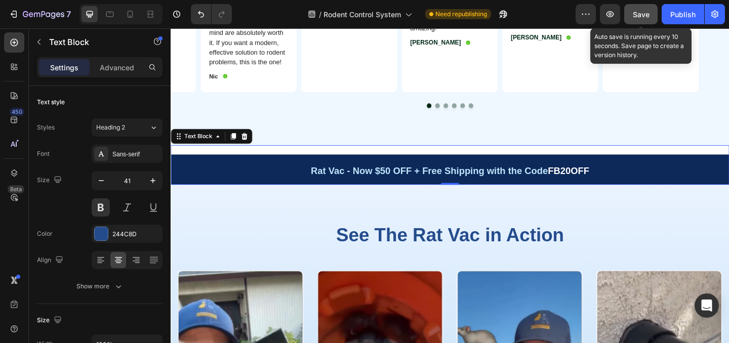
click at [636, 12] on span "Save" at bounding box center [641, 14] width 17 height 9
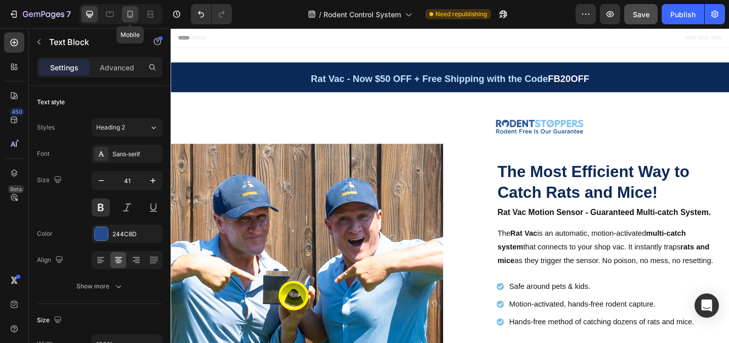
click at [129, 14] on icon at bounding box center [130, 14] width 10 height 10
type input "32"
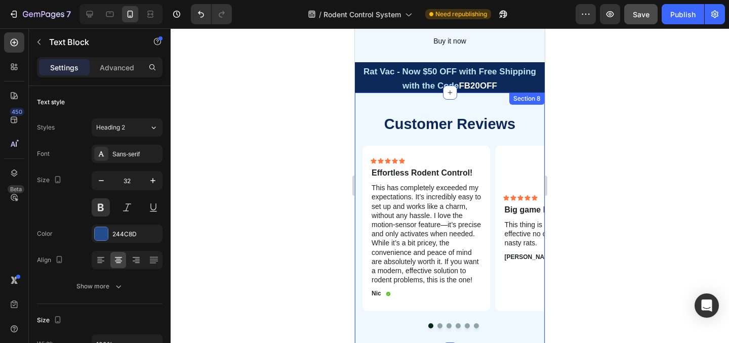
scroll to position [1550, 0]
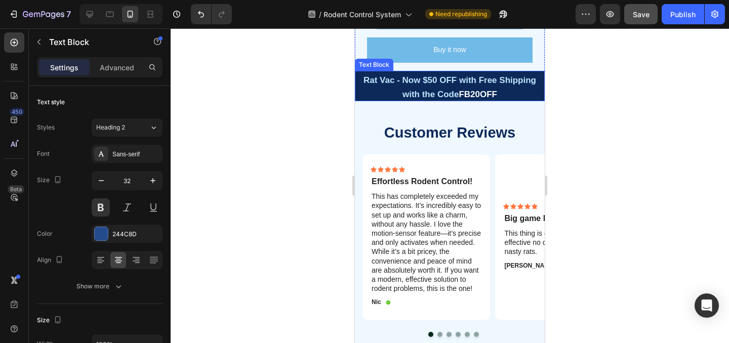
click at [535, 92] on p "Rat Vac - Now $50 OFF with Free Shipping with the Code FB20OFF" at bounding box center [450, 86] width 188 height 29
click at [424, 65] on icon at bounding box center [423, 61] width 6 height 7
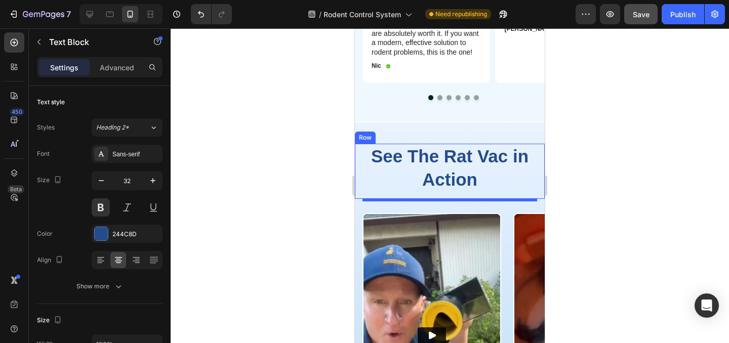
scroll to position [1829, 0]
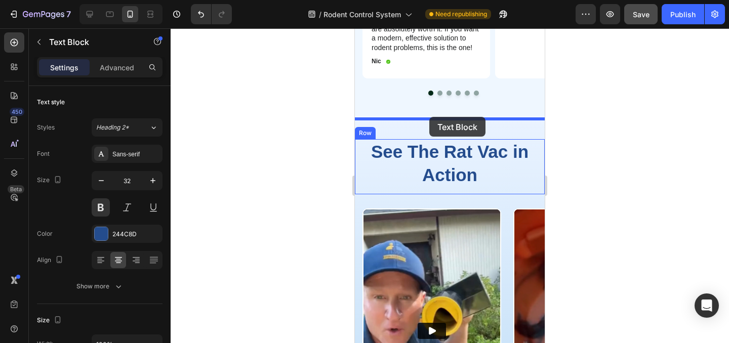
drag, startPoint x: 400, startPoint y: 101, endPoint x: 429, endPoint y: 117, distance: 33.8
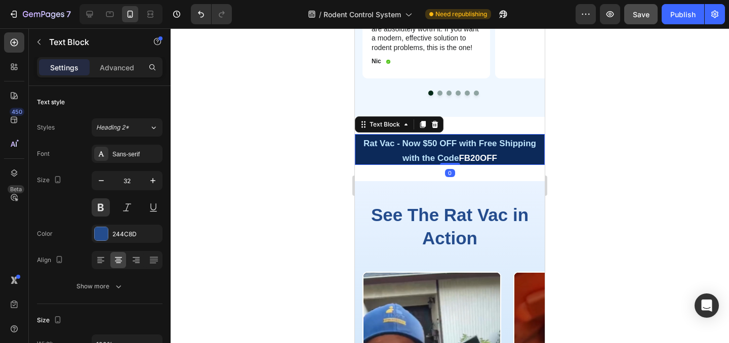
click at [580, 143] on div at bounding box center [450, 185] width 558 height 315
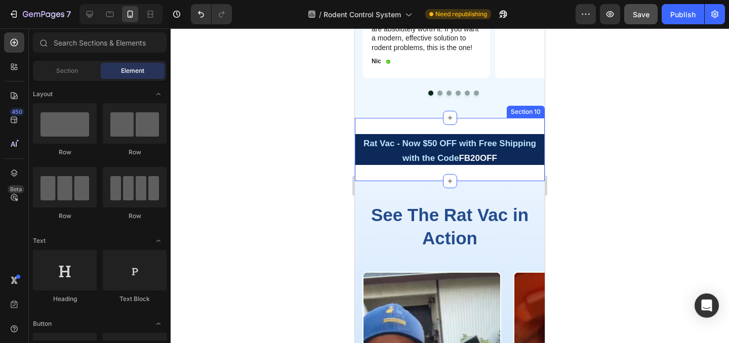
click at [535, 173] on div "Rat Vac - Now $50 OFF with Free Shipping with the Code FB20OFF Text Block Secti…" at bounding box center [450, 149] width 190 height 63
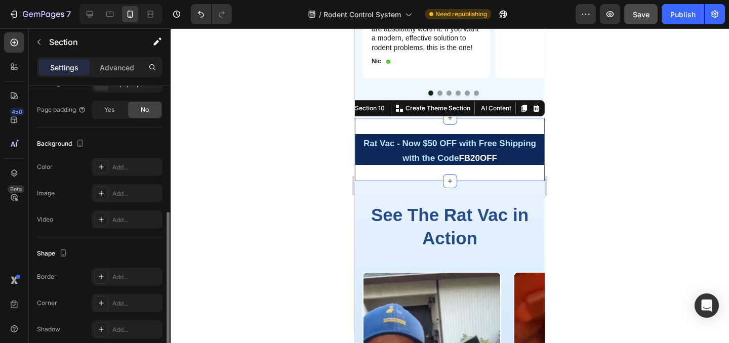
scroll to position [305, 0]
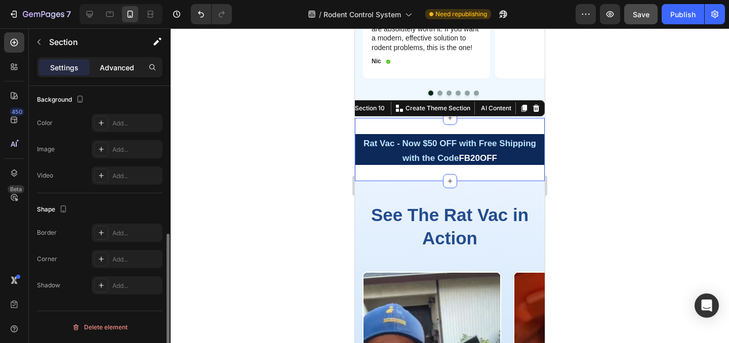
click at [110, 69] on p "Advanced" at bounding box center [117, 67] width 34 height 11
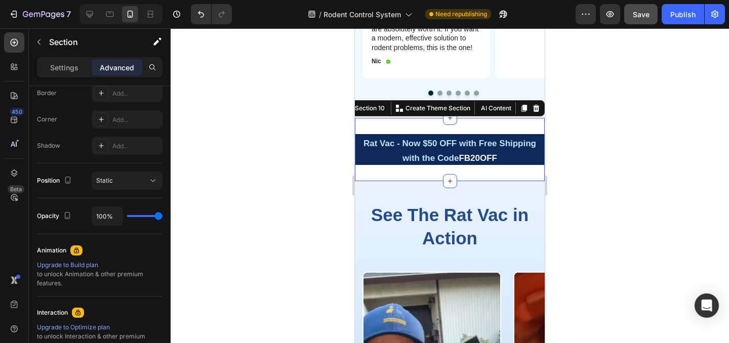
scroll to position [39, 0]
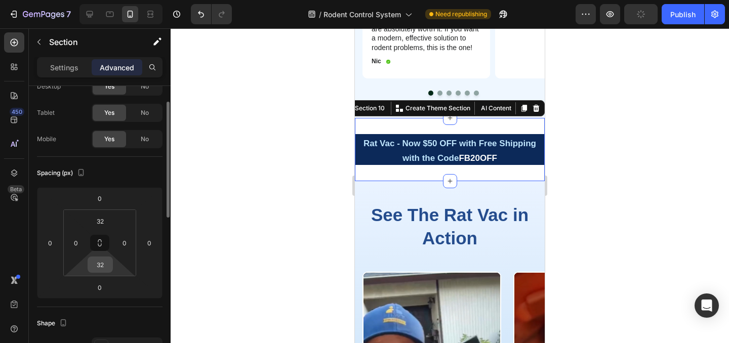
click at [103, 266] on input "32" at bounding box center [100, 264] width 20 height 15
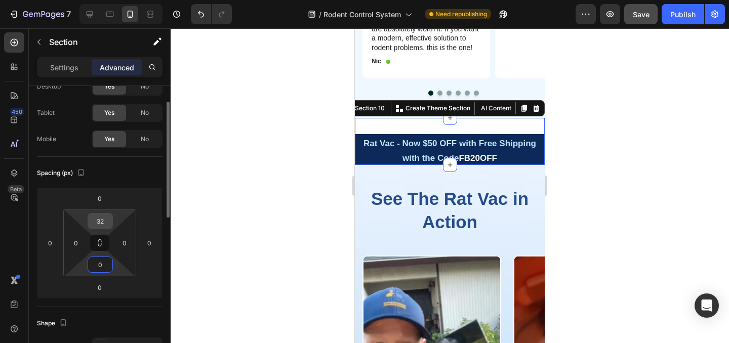
type input "0"
click at [103, 224] on input "32" at bounding box center [100, 221] width 20 height 15
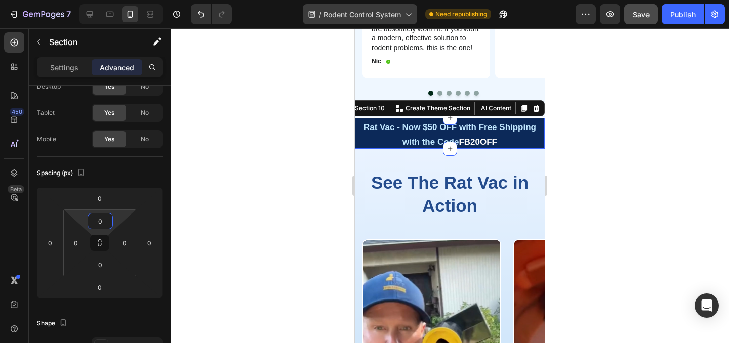
type input "0"
click at [646, 116] on div at bounding box center [450, 185] width 558 height 315
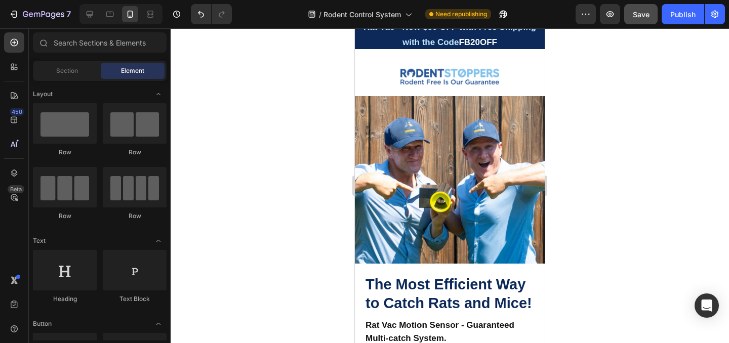
scroll to position [0, 0]
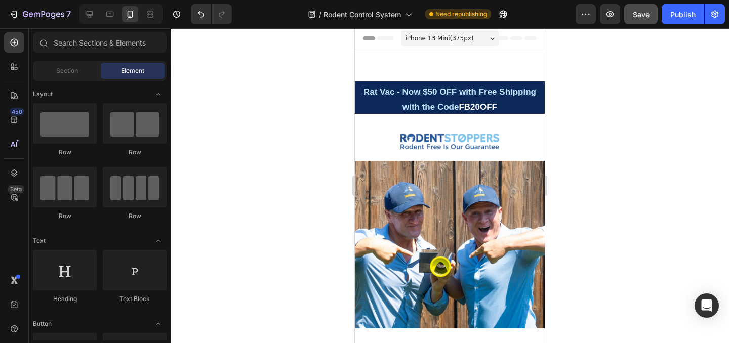
click at [636, 19] on button "Save" at bounding box center [640, 14] width 33 height 20
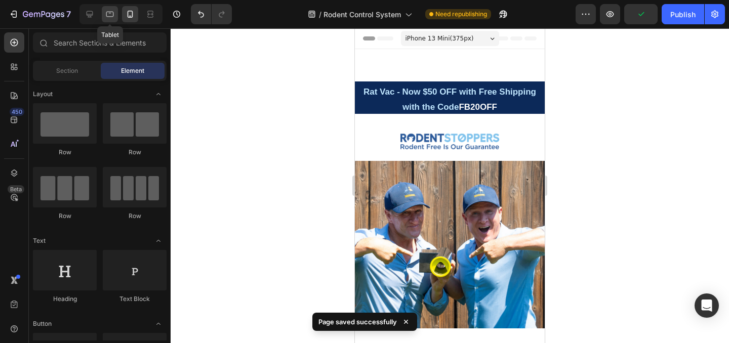
click at [105, 17] on icon at bounding box center [110, 14] width 10 height 10
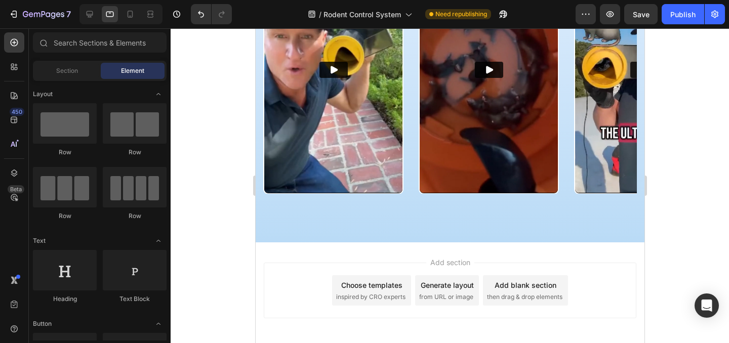
scroll to position [2313, 0]
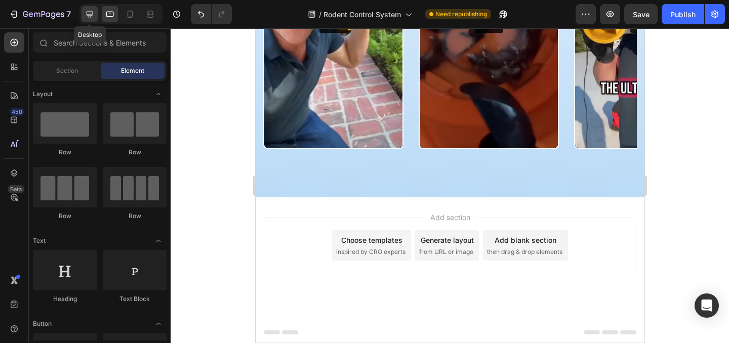
click at [91, 17] on icon at bounding box center [90, 14] width 7 height 7
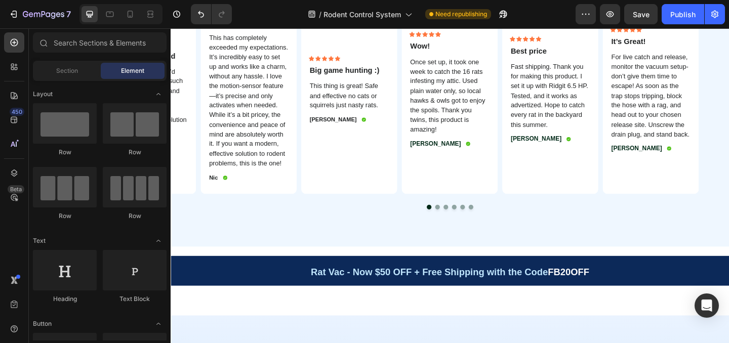
scroll to position [1755, 0]
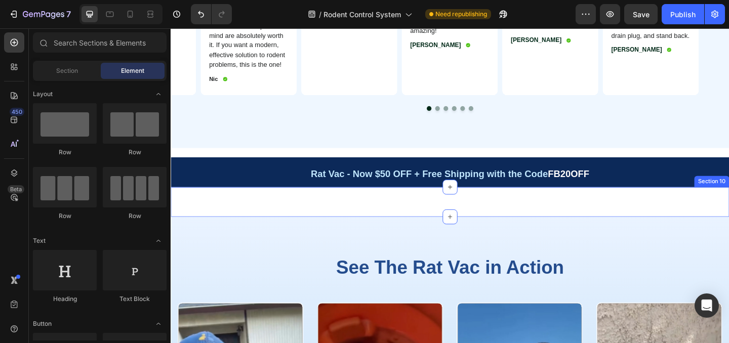
click at [537, 221] on div "Rat Vac - Now $50 OFF with Free Shipping with the Code FB20OFF Text Block Secti…" at bounding box center [474, 217] width 607 height 32
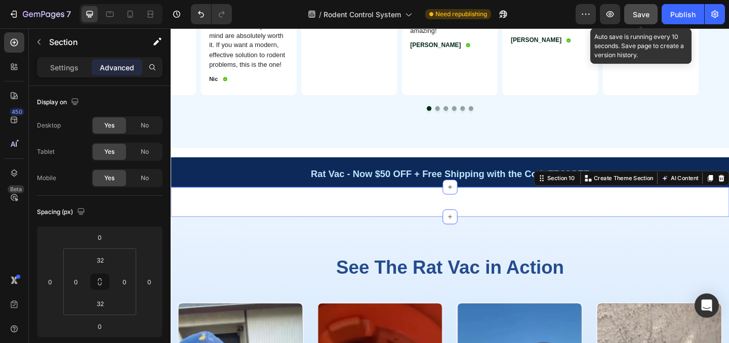
click at [640, 20] on button "Save" at bounding box center [640, 14] width 33 height 20
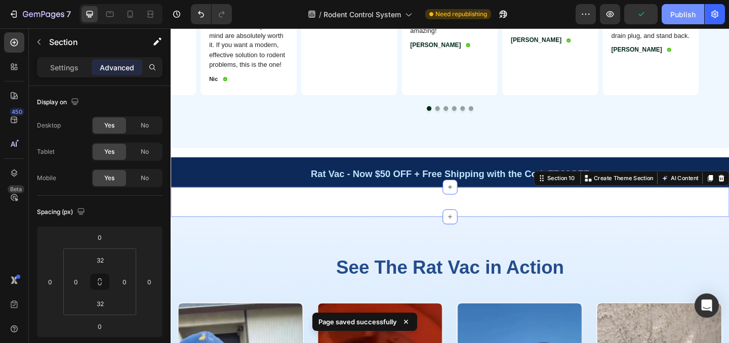
click at [681, 13] on div "Publish" at bounding box center [682, 14] width 25 height 11
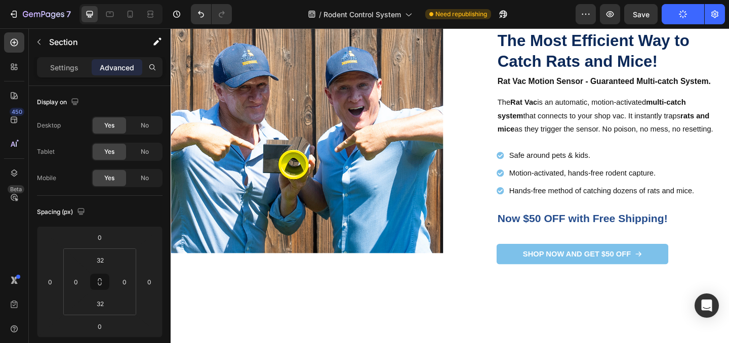
scroll to position [0, 0]
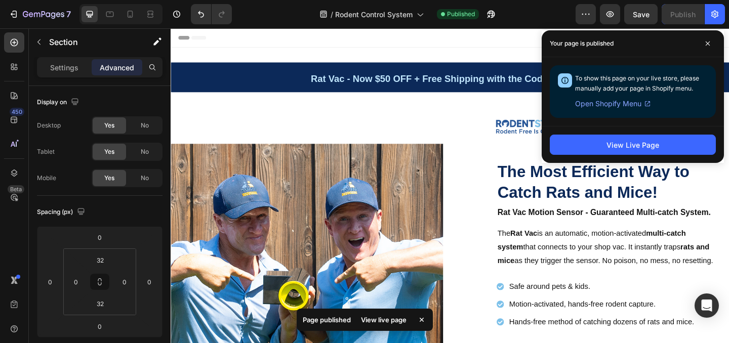
click at [652, 158] on div "View Live Page" at bounding box center [633, 144] width 182 height 37
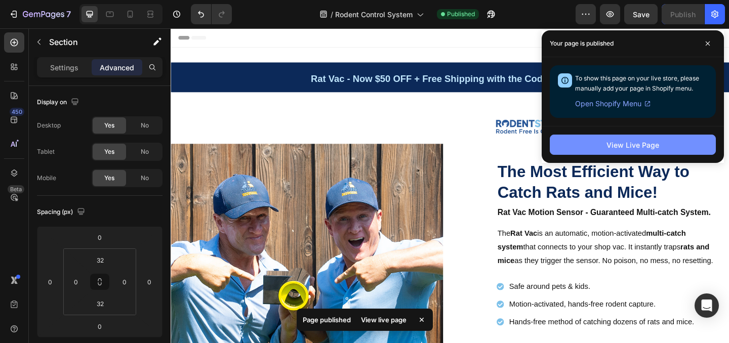
click at [650, 153] on button "View Live Page" at bounding box center [633, 145] width 166 height 20
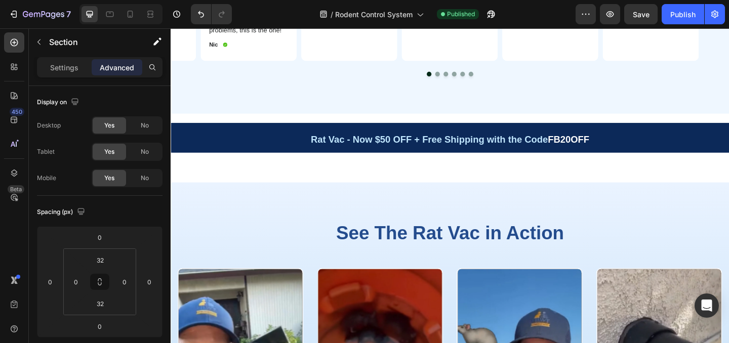
scroll to position [1483, 0]
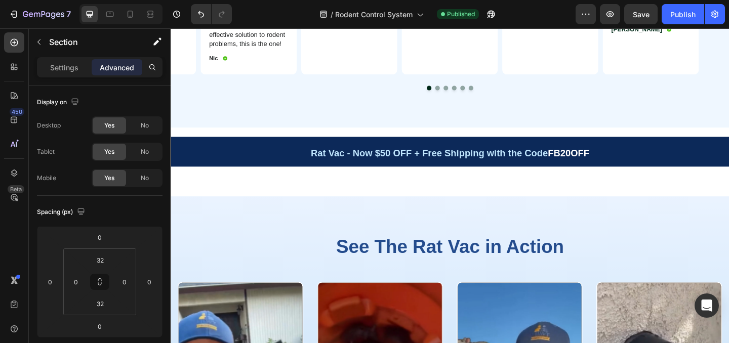
click at [541, 200] on div "Rat Vac - Now $50 OFF with Free Shipping with the Code FB20OFF Text Block Secti…" at bounding box center [474, 195] width 607 height 32
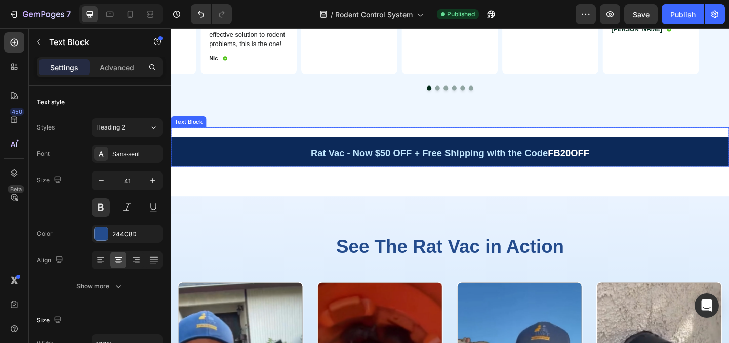
click at [537, 152] on div "Rat Vac - Now $50 OFF + Free Shipping with the Code FB20OFF Text Block" at bounding box center [474, 157] width 607 height 43
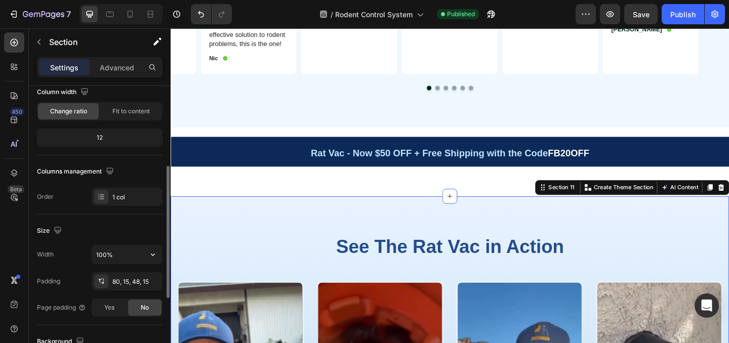
scroll to position [117, 0]
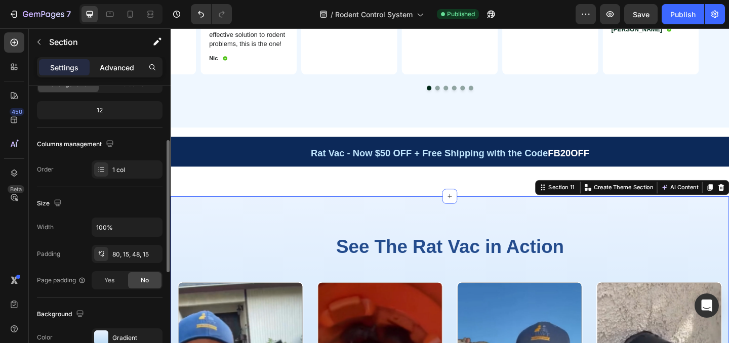
click at [122, 68] on p "Advanced" at bounding box center [117, 67] width 34 height 11
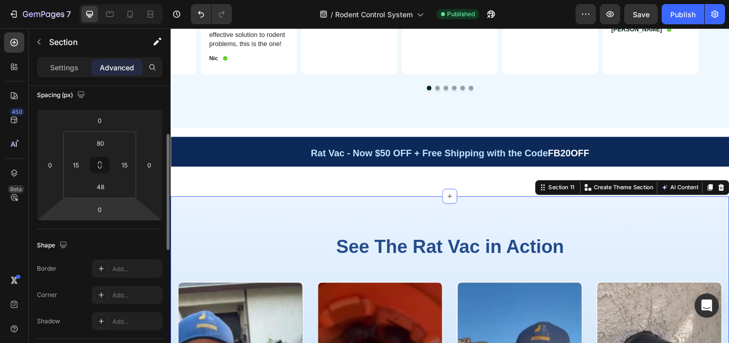
scroll to position [120, 0]
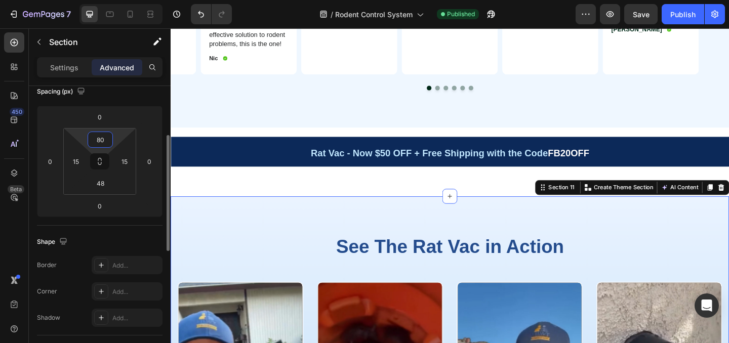
click at [102, 144] on input "80" at bounding box center [100, 139] width 20 height 15
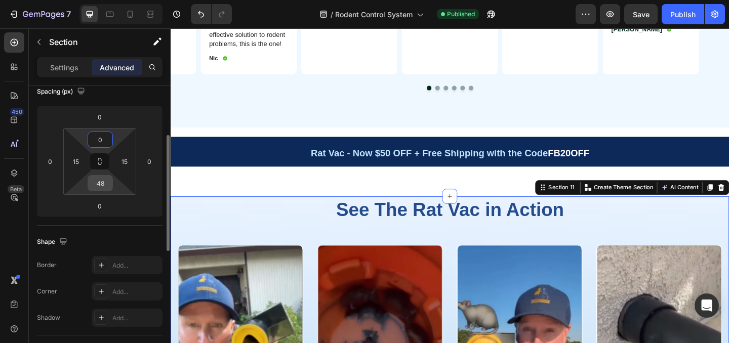
type input "0"
click at [103, 180] on input "48" at bounding box center [100, 183] width 20 height 15
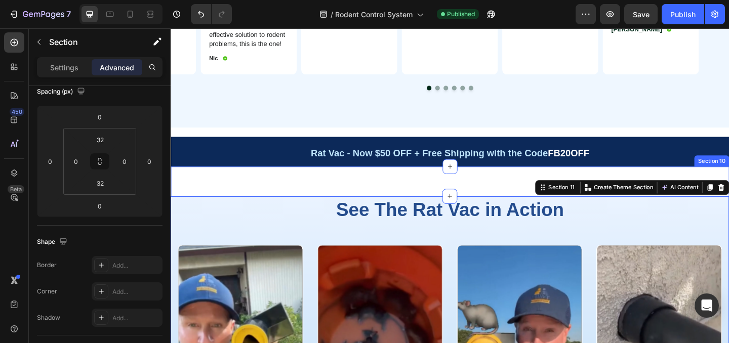
click at [392, 206] on div "Rat Vac - Now $50 OFF with Free Shipping with the Code FB20OFF Text Block Secti…" at bounding box center [474, 195] width 607 height 32
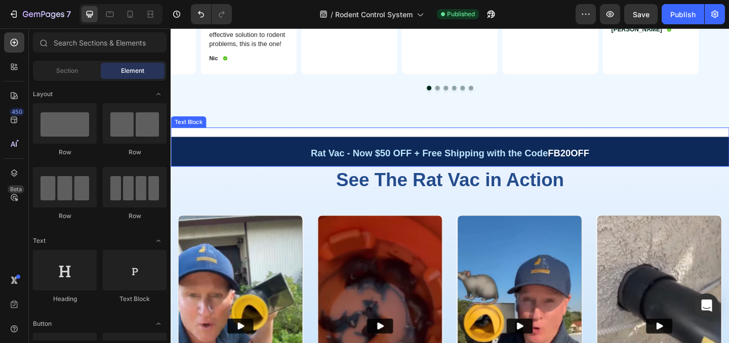
click at [720, 168] on p "Rat Vac - Now $50 OFF + Free Shipping with the Code FB20OFF" at bounding box center [474, 162] width 605 height 30
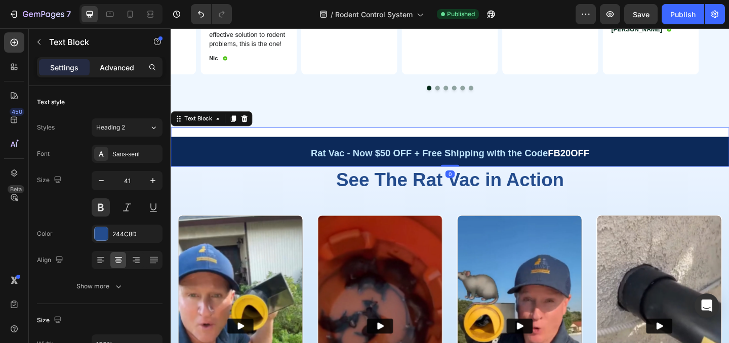
click at [119, 68] on p "Advanced" at bounding box center [117, 67] width 34 height 11
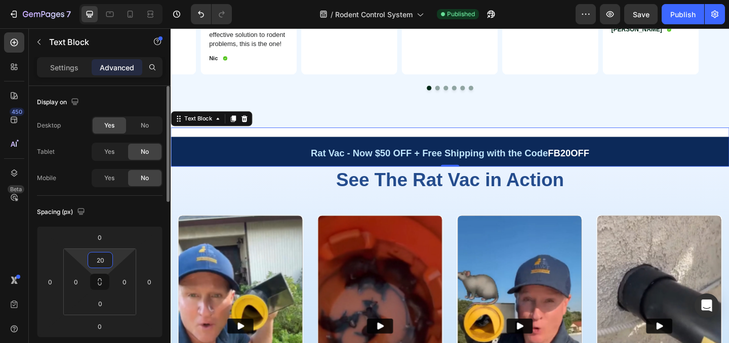
click at [104, 256] on input "20" at bounding box center [100, 260] width 20 height 15
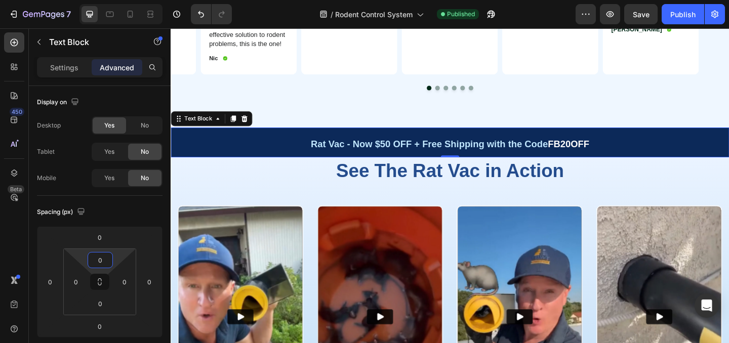
type input "0"
click at [230, 155] on p "Rat Vac - Now $50 OFF + Free Shipping with the Code FB20OFF" at bounding box center [474, 152] width 605 height 30
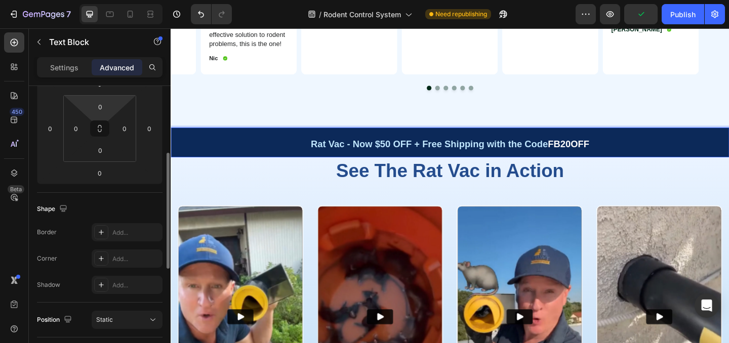
scroll to position [156, 0]
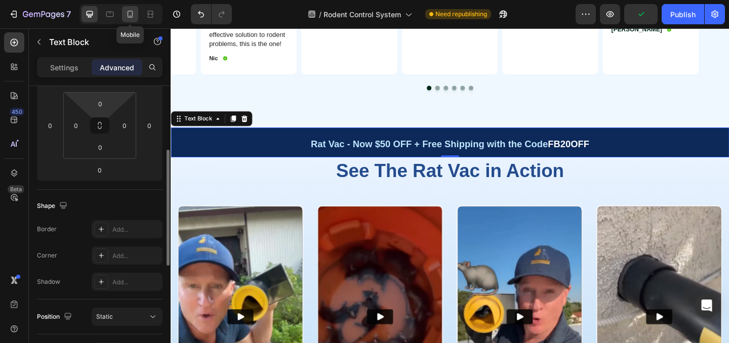
click at [131, 12] on icon at bounding box center [130, 14] width 10 height 10
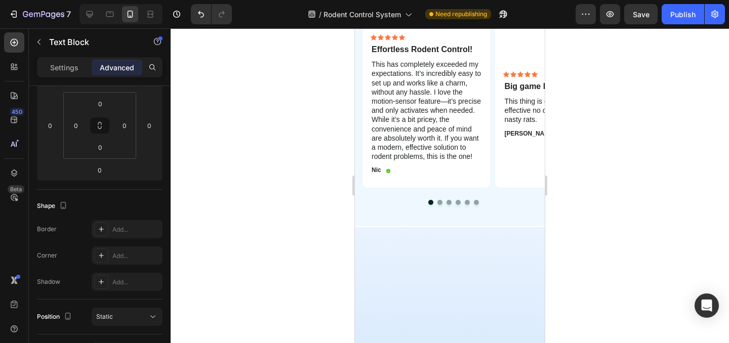
scroll to position [1556, 0]
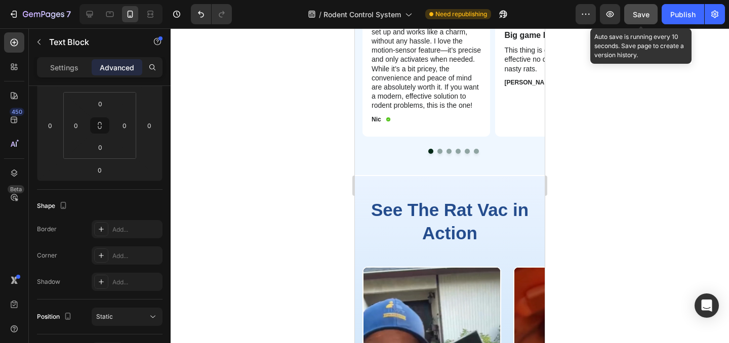
click at [644, 21] on button "Save" at bounding box center [640, 14] width 33 height 20
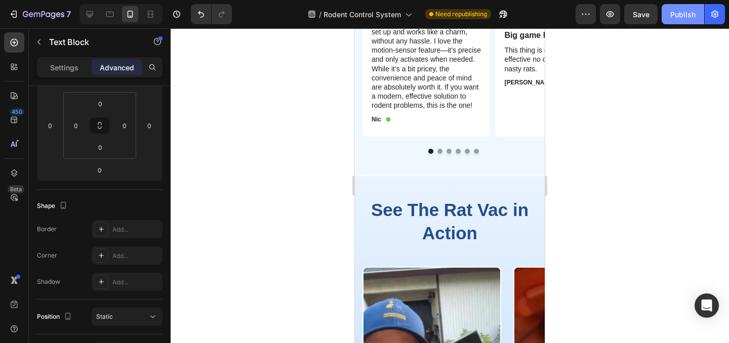
click at [678, 21] on button "Publish" at bounding box center [682, 14] width 43 height 20
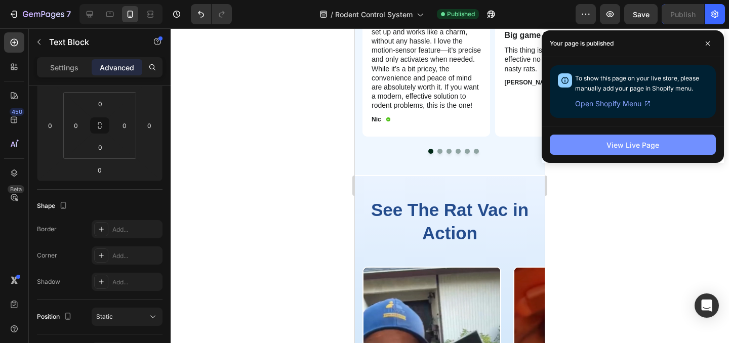
click at [629, 143] on div "View Live Page" at bounding box center [632, 145] width 53 height 11
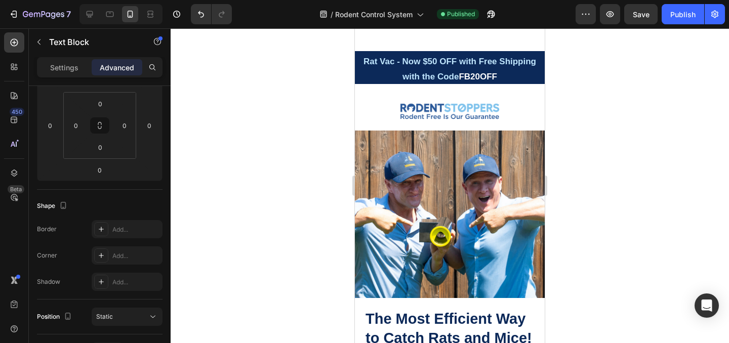
scroll to position [0, 0]
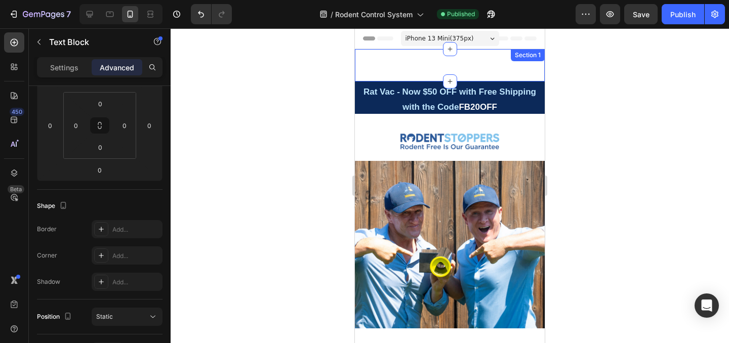
click at [487, 61] on div "Rat Vac - Now $50 OFF + Free Shipping with the Code FB20OFF Text Block Section 1" at bounding box center [450, 65] width 190 height 32
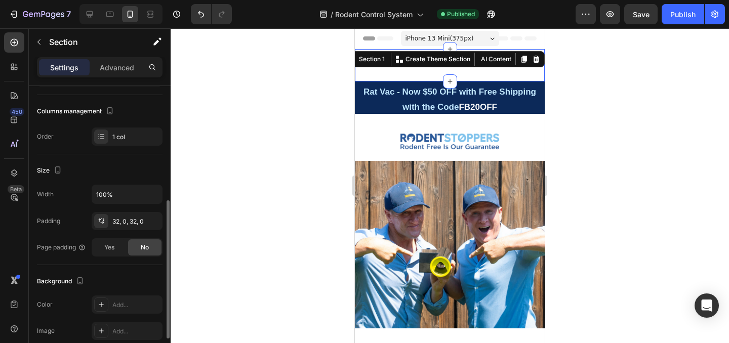
scroll to position [108, 0]
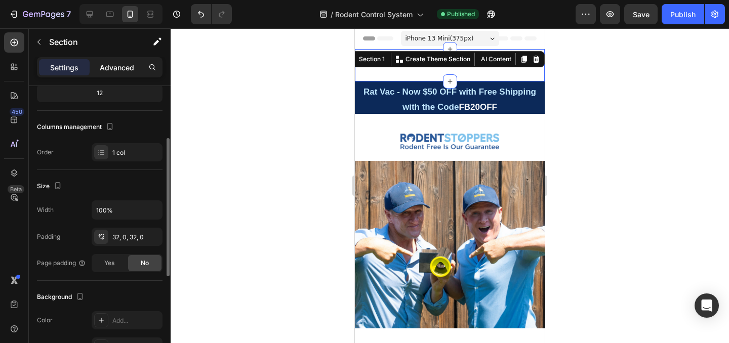
click at [108, 72] on div "Advanced" at bounding box center [117, 67] width 51 height 16
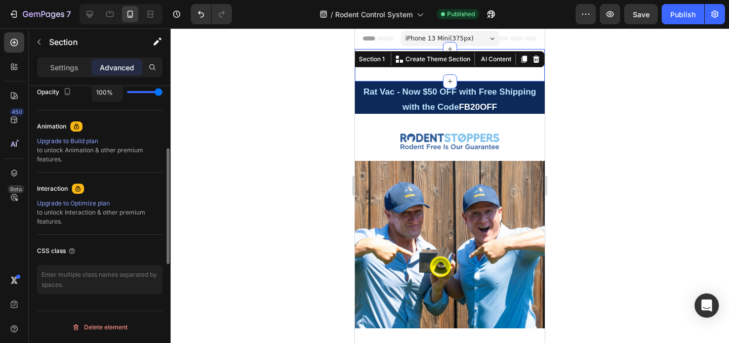
scroll to position [0, 0]
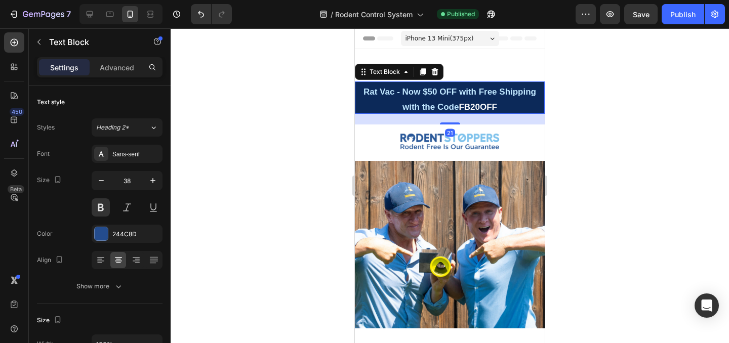
click at [363, 90] on p "Rat Vac - Now $50 OFF with Free Shipping with the Code FB20OFF" at bounding box center [450, 97] width 188 height 30
click at [512, 62] on div "Rat Vac - Now $50 OFF + Free Shipping with the Code FB20OFF Text Block Section 1" at bounding box center [450, 65] width 190 height 32
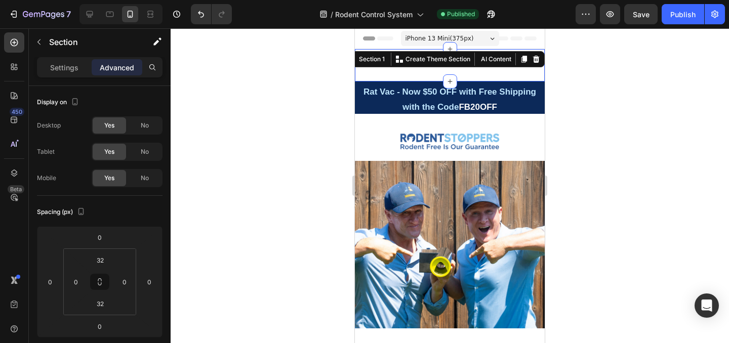
click at [514, 69] on div "Rat Vac - Now $50 OFF + Free Shipping with the Code FB20OFF Text Block Section …" at bounding box center [450, 65] width 190 height 32
click at [107, 261] on input "32" at bounding box center [100, 260] width 20 height 15
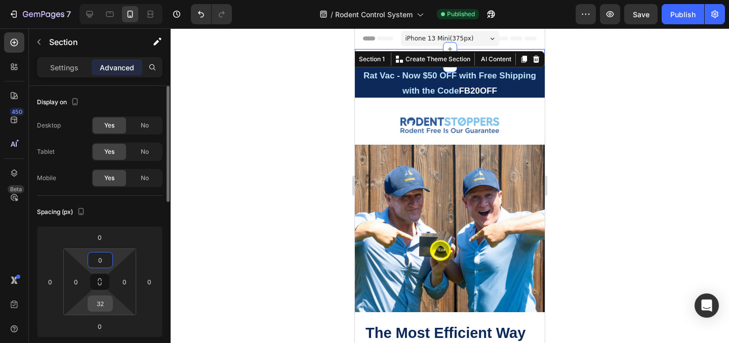
type input "0"
click at [102, 305] on input "32" at bounding box center [100, 303] width 20 height 15
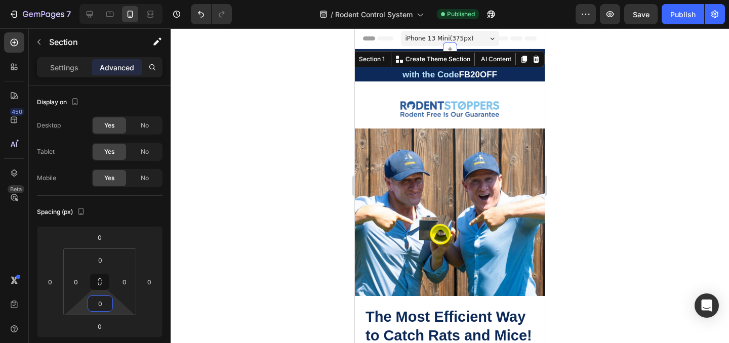
type input "0"
click at [314, 209] on div at bounding box center [450, 185] width 558 height 315
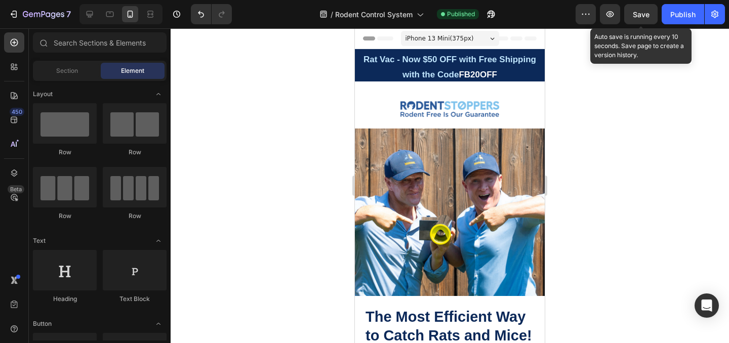
click at [645, 19] on div "Save" at bounding box center [641, 14] width 17 height 11
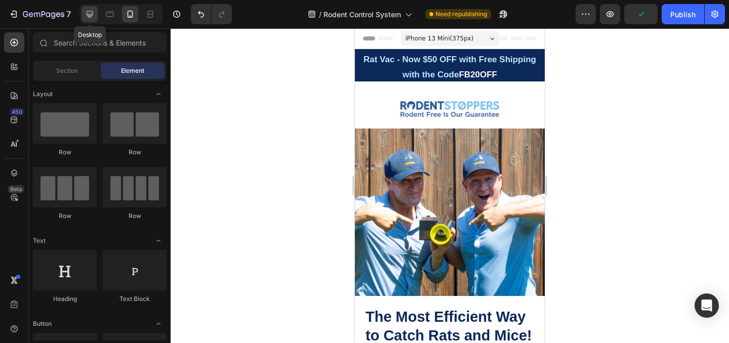
click at [92, 12] on icon at bounding box center [90, 14] width 7 height 7
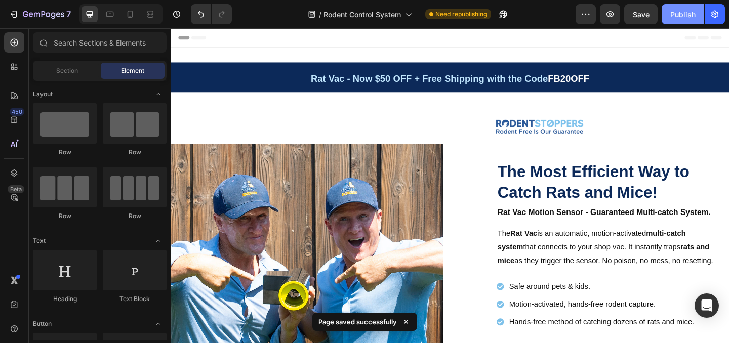
click at [674, 18] on div "Publish" at bounding box center [682, 14] width 25 height 11
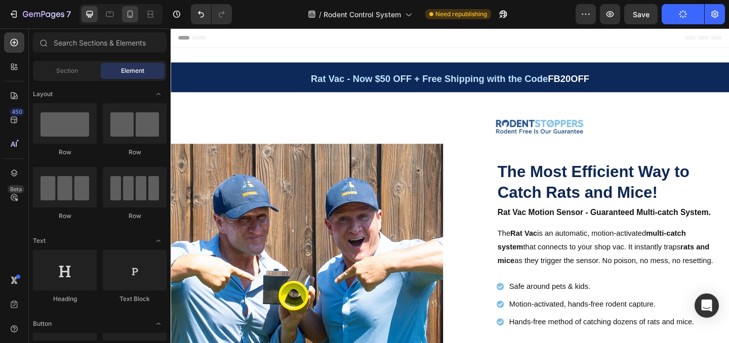
click at [133, 11] on icon at bounding box center [131, 14] width 6 height 7
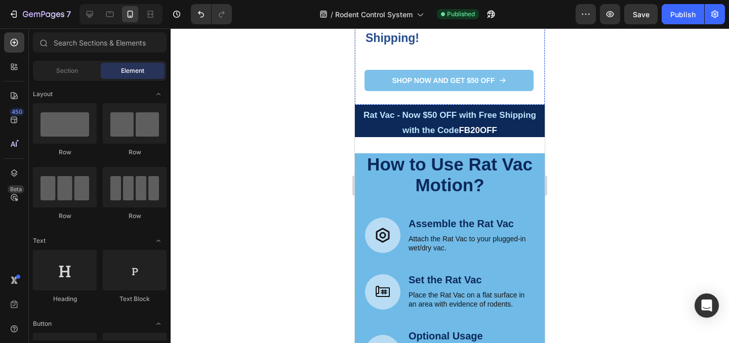
scroll to position [524, 0]
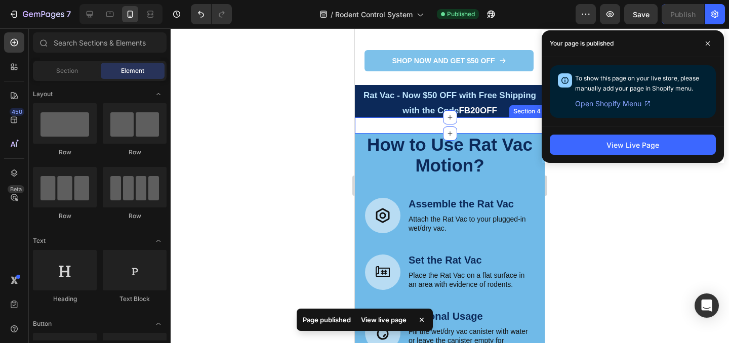
click at [502, 122] on div "Rat Vac - Now $50 OFF + Free Shipping with the Code FB20OFF Text Block Section 4" at bounding box center [450, 125] width 190 height 16
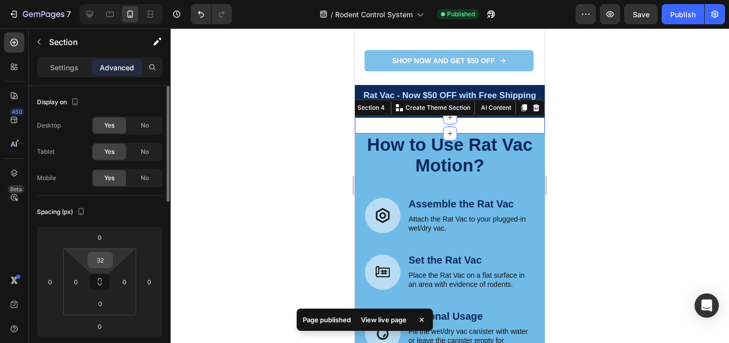
click at [95, 261] on input "32" at bounding box center [100, 260] width 20 height 15
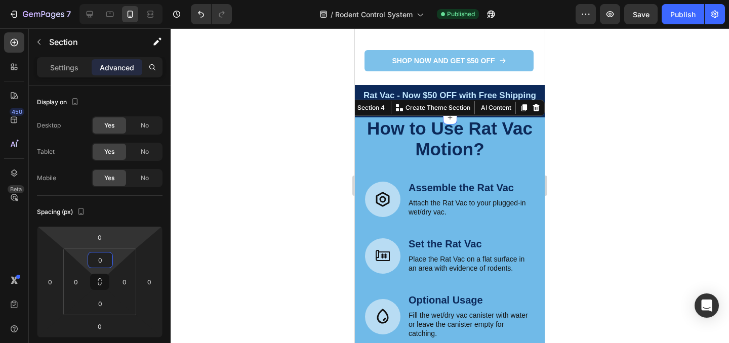
type input "0"
click at [295, 200] on div at bounding box center [450, 185] width 558 height 315
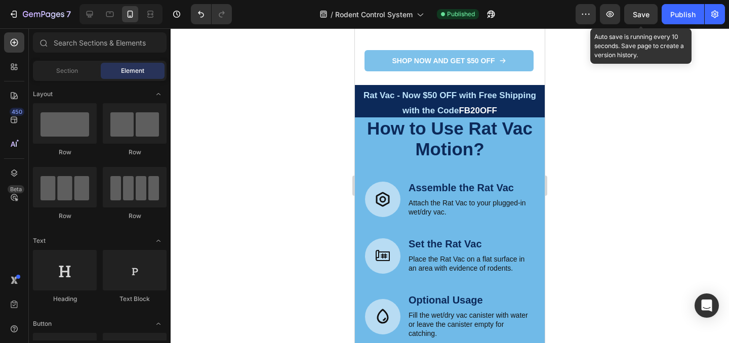
click at [645, 16] on span "Save" at bounding box center [641, 14] width 17 height 9
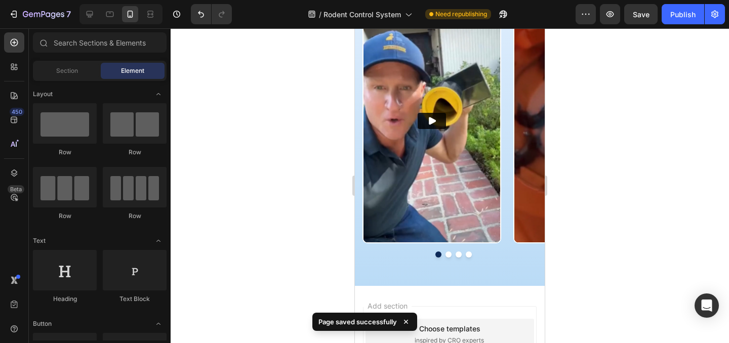
scroll to position [2118, 0]
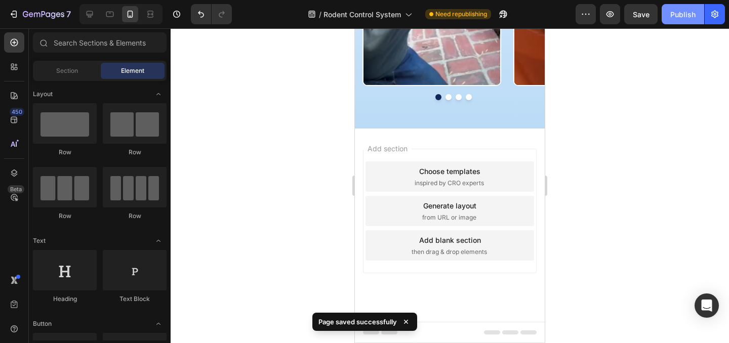
click at [672, 22] on button "Publish" at bounding box center [682, 14] width 43 height 20
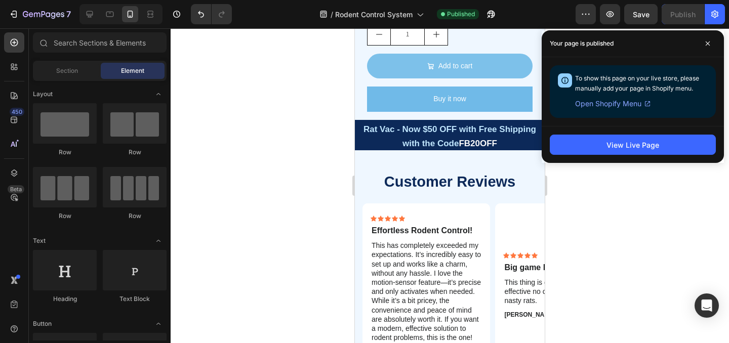
scroll to position [1409, 0]
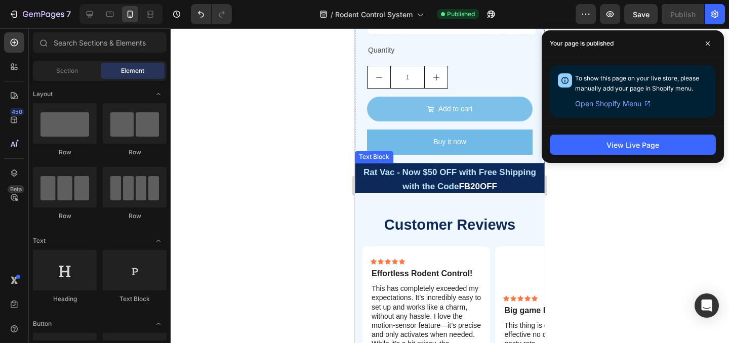
click at [507, 193] on p "Rat Vac - Now $50 OFF with Free Shipping with the Code FB20OFF" at bounding box center [450, 178] width 188 height 29
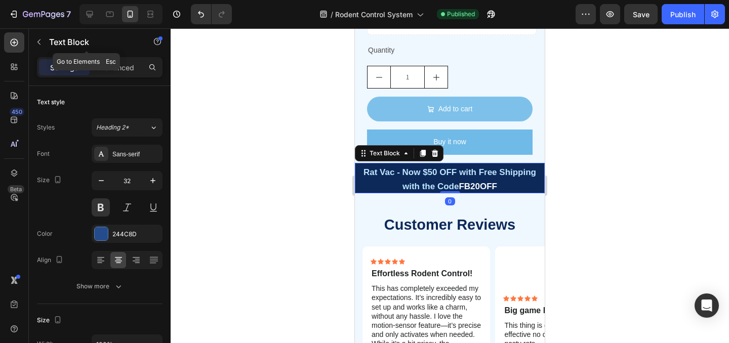
click at [110, 56] on div "Text Block" at bounding box center [86, 42] width 115 height 29
click at [112, 65] on p "Advanced" at bounding box center [117, 67] width 34 height 11
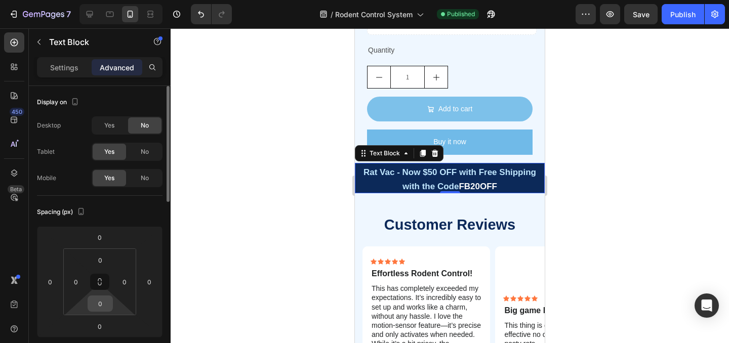
click at [101, 300] on input "0" at bounding box center [100, 303] width 20 height 15
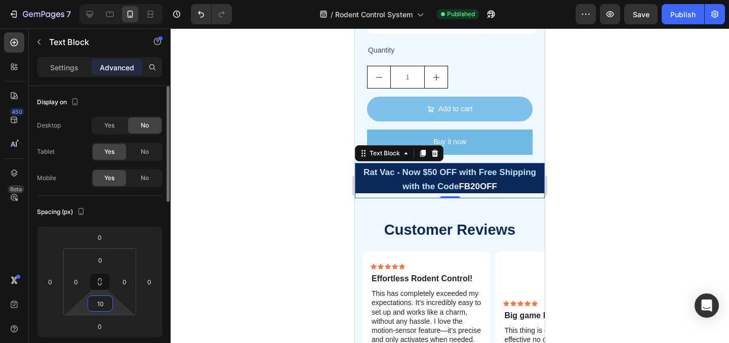
type input "1"
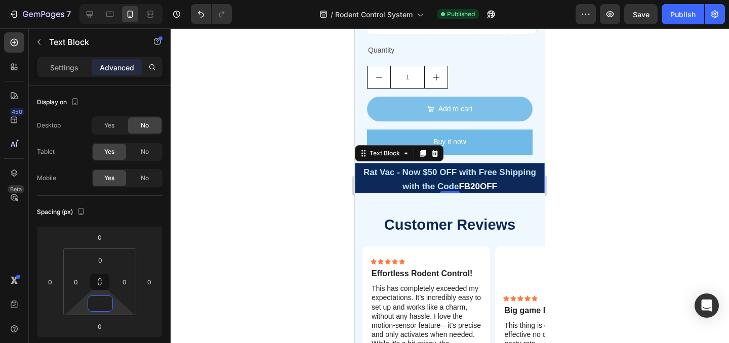
click at [487, 185] on p "Rat Vac - Now $50 OFF with Free Shipping with the Code FB20OFF" at bounding box center [450, 178] width 188 height 29
type input "0"
click at [507, 191] on p "Rat Vac - Now $50 OFF with Free Shipping with the Code FB20OFF" at bounding box center [450, 178] width 188 height 29
click at [519, 193] on p "Rat Vac - Now $50 OFF with Free Shipping with the Code FB20OFF" at bounding box center [450, 178] width 188 height 29
click at [504, 186] on p "Rat Vac - Now $50 OFF with Free Shipping with the Code FB20OFF" at bounding box center [450, 178] width 188 height 29
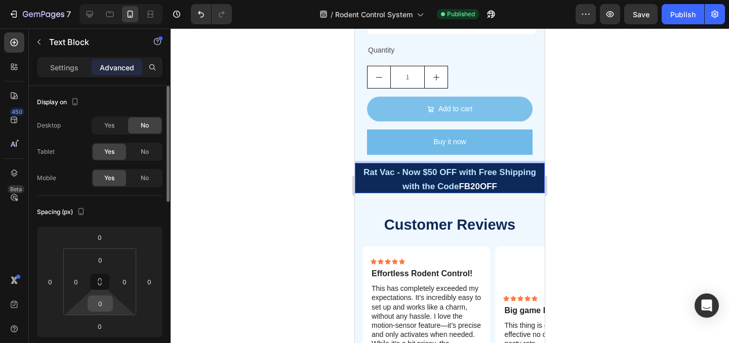
click at [103, 299] on input "0" at bounding box center [100, 303] width 20 height 15
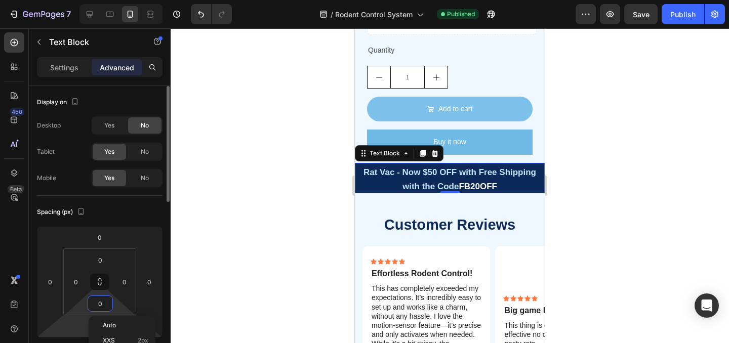
click at [61, 0] on html "7 / Rodent Control System Published Preview Save Publish 450 Beta Sections(18) …" at bounding box center [364, 0] width 729 height 0
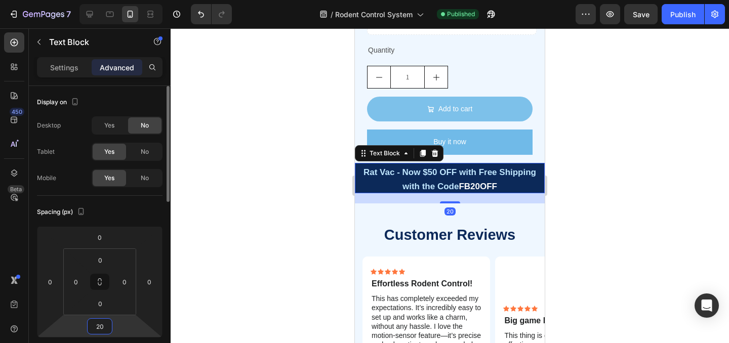
type input "2"
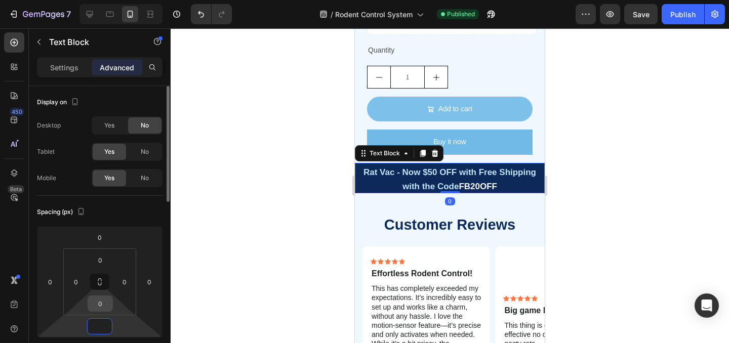
type input "0"
click at [106, 308] on input "0" at bounding box center [100, 303] width 20 height 15
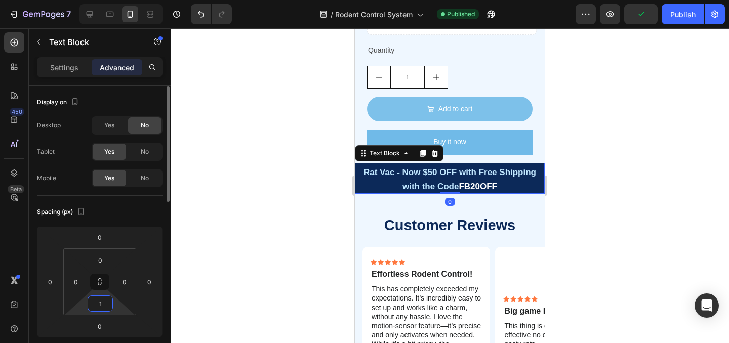
type input "10"
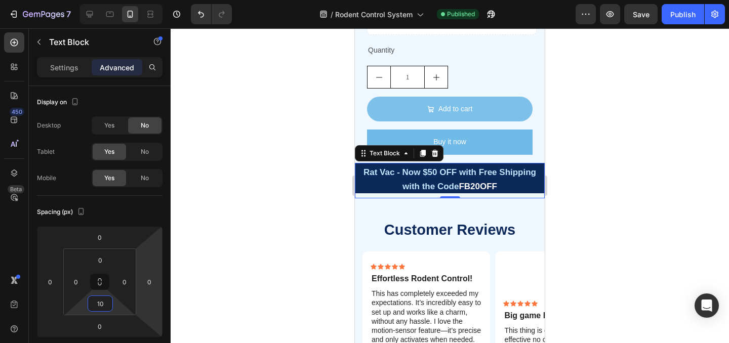
click at [247, 262] on div at bounding box center [450, 185] width 558 height 315
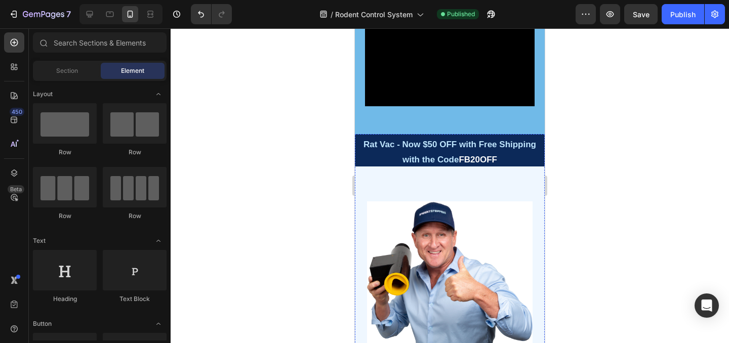
scroll to position [859, 0]
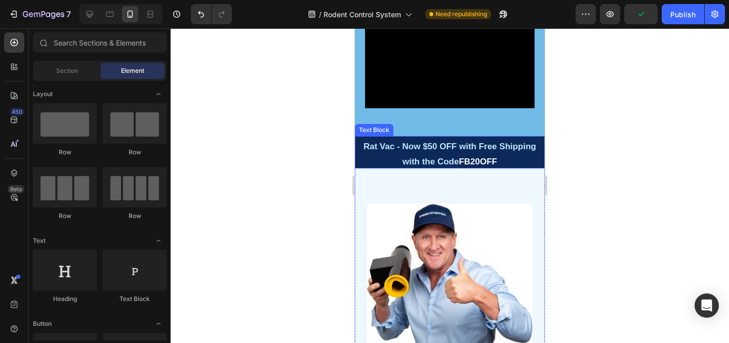
click at [512, 157] on p "Rat Vac - Now $50 OFF with Free Shipping with the Code FB20OFF" at bounding box center [450, 152] width 188 height 30
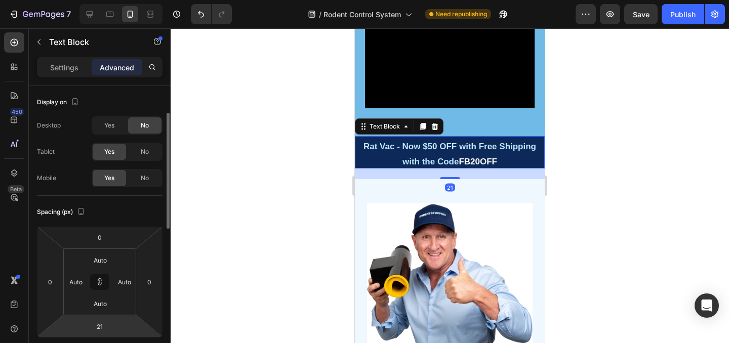
scroll to position [33, 0]
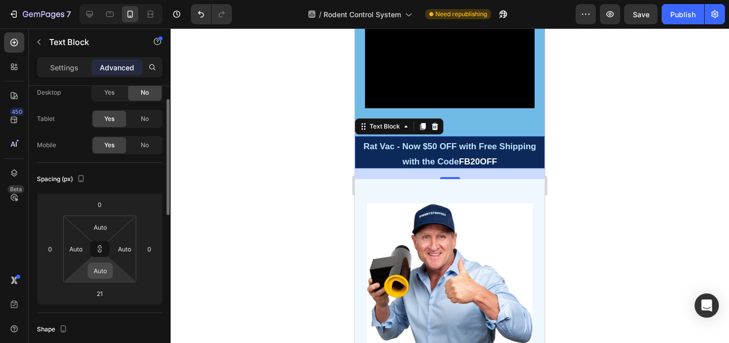
click at [101, 275] on input "Auto" at bounding box center [100, 270] width 20 height 15
type input "2"
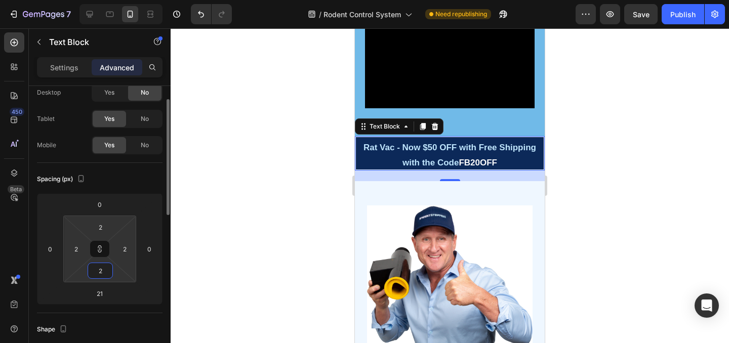
type input "20"
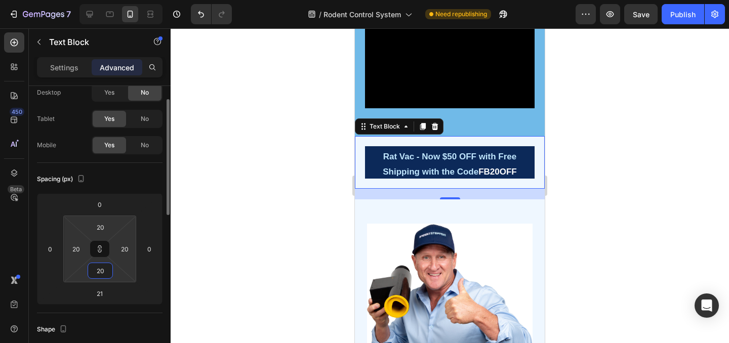
type input "2"
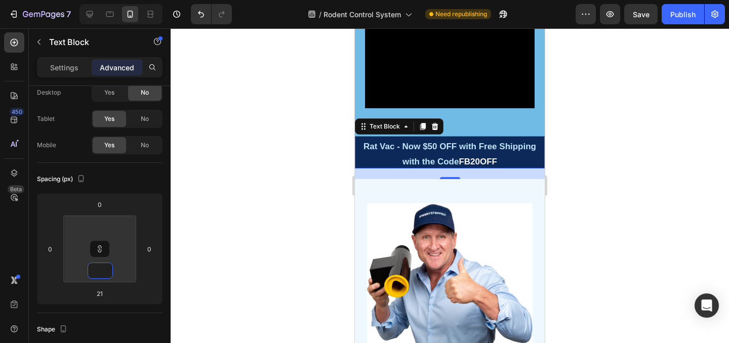
type input "1"
click at [218, 266] on div at bounding box center [450, 185] width 558 height 315
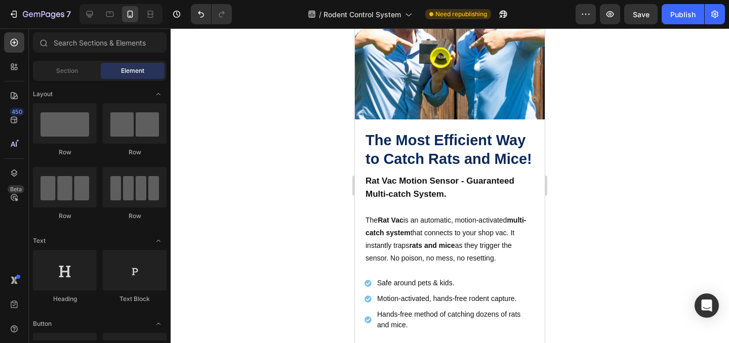
scroll to position [0, 0]
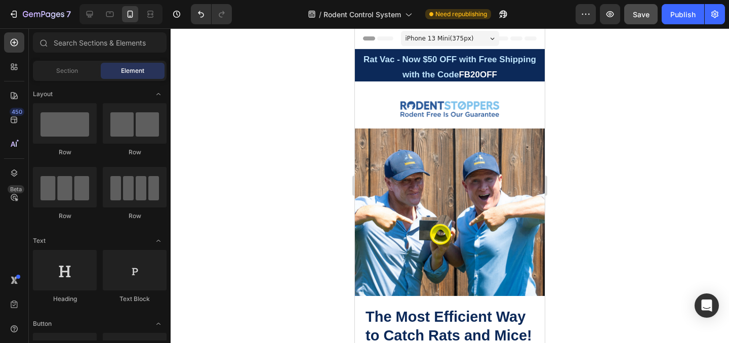
click at [628, 21] on button "Save" at bounding box center [640, 14] width 33 height 20
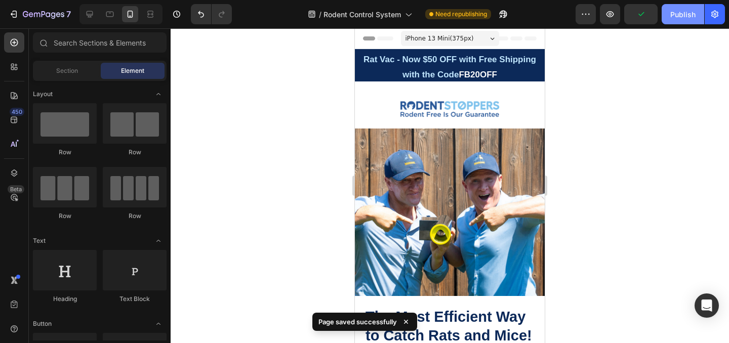
click at [677, 4] on button "Publish" at bounding box center [682, 14] width 43 height 20
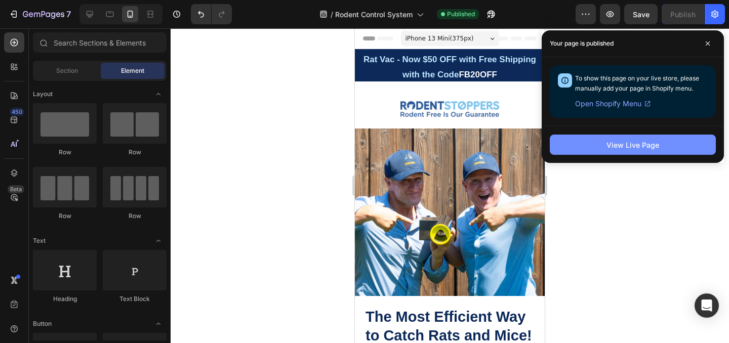
click at [588, 149] on button "View Live Page" at bounding box center [633, 145] width 166 height 20
